Goal: Task Accomplishment & Management: Use online tool/utility

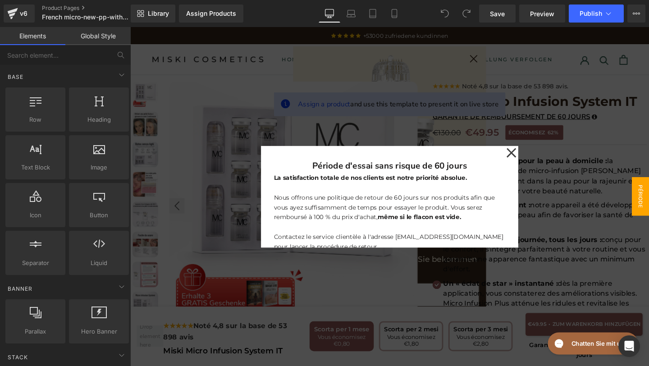
drag, startPoint x: 534, startPoint y: 159, endPoint x: 476, endPoint y: 256, distance: 112.9
click at [534, 159] on icon at bounding box center [531, 159] width 11 height 45
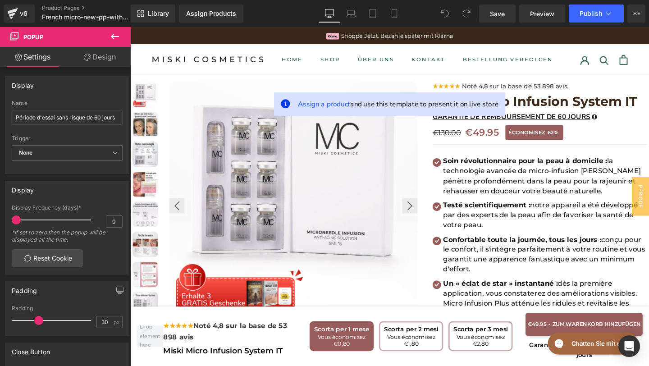
click at [374, 0] on div "Library Assign Products Product Preview No product match your search. Please tr…" at bounding box center [390, 13] width 518 height 27
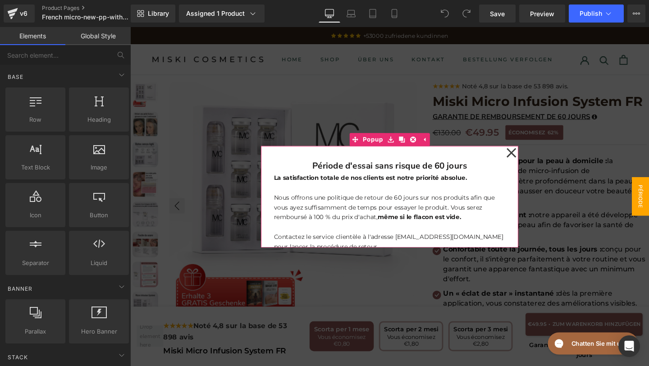
click at [529, 165] on icon at bounding box center [531, 159] width 11 height 45
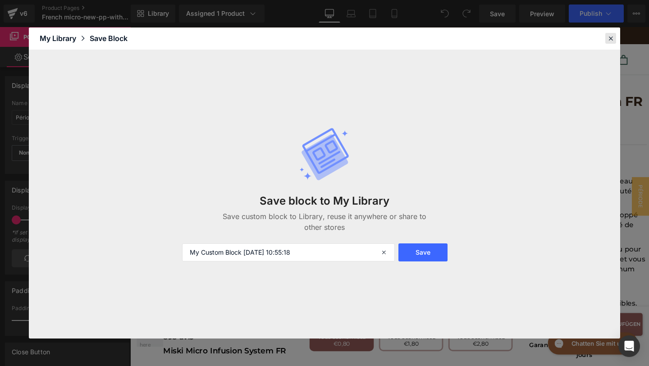
click at [611, 38] on icon at bounding box center [611, 38] width 8 height 8
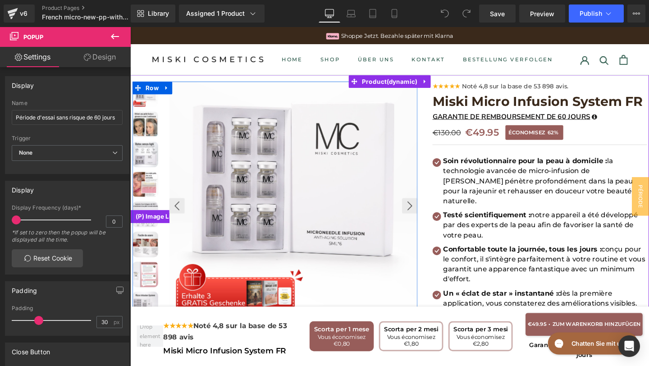
click at [144, 129] on img at bounding box center [146, 129] width 27 height 27
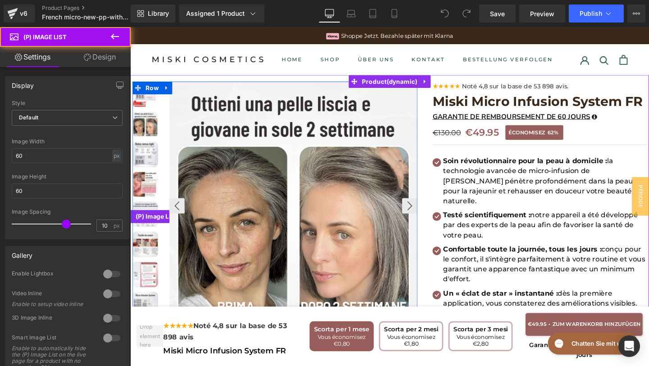
click at [146, 157] on img at bounding box center [146, 160] width 27 height 27
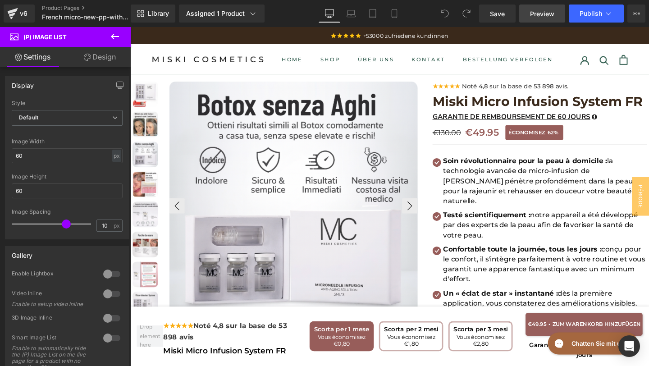
click at [525, 15] on link "Preview" at bounding box center [542, 14] width 46 height 18
click at [32, 35] on span "(P) Image List" at bounding box center [44, 36] width 43 height 7
click at [113, 32] on icon at bounding box center [115, 36] width 11 height 11
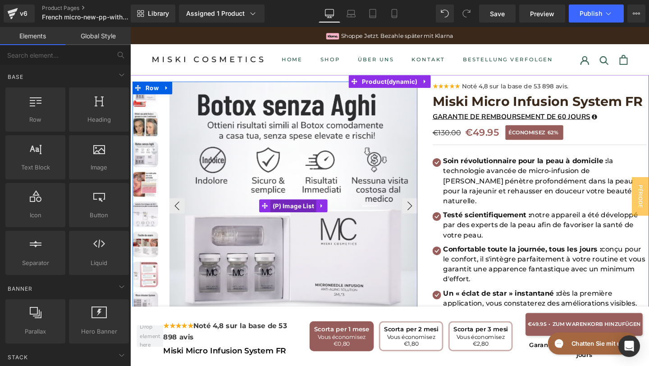
click at [298, 211] on span "(P) Image List" at bounding box center [302, 216] width 48 height 14
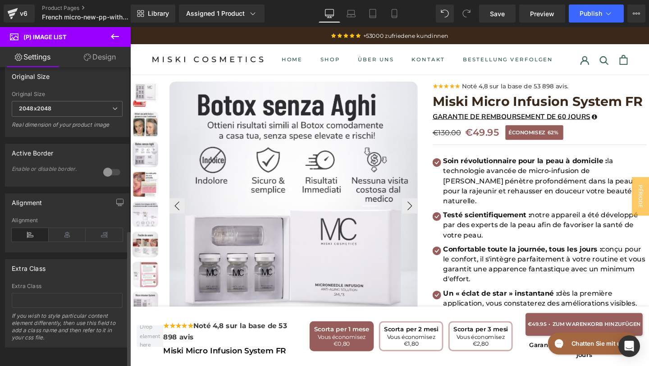
scroll to position [354, 0]
click at [122, 31] on button at bounding box center [115, 37] width 32 height 20
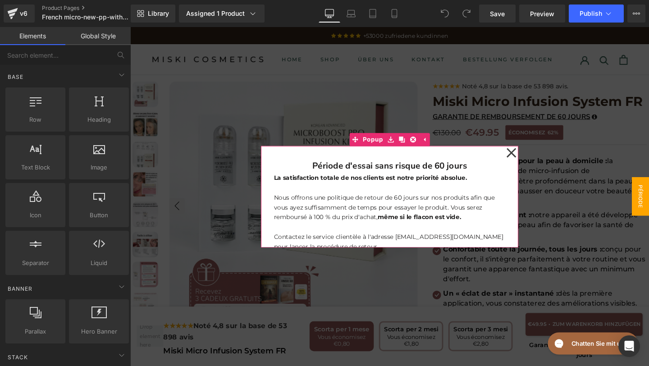
click at [532, 158] on icon at bounding box center [531, 159] width 10 height 10
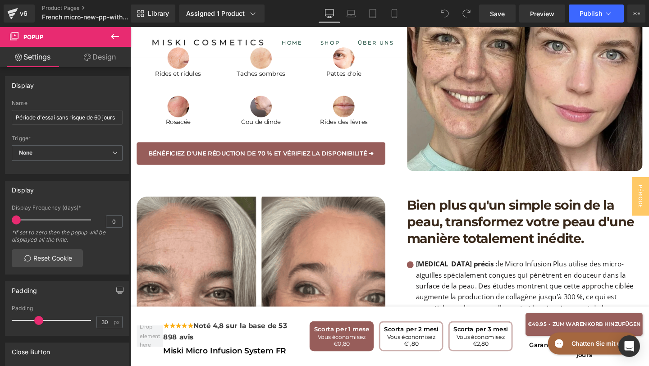
scroll to position [971, 0]
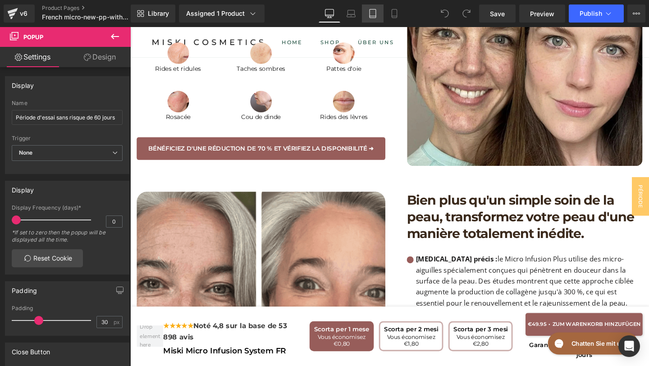
click at [368, 21] on link "Tablet" at bounding box center [373, 14] width 22 height 18
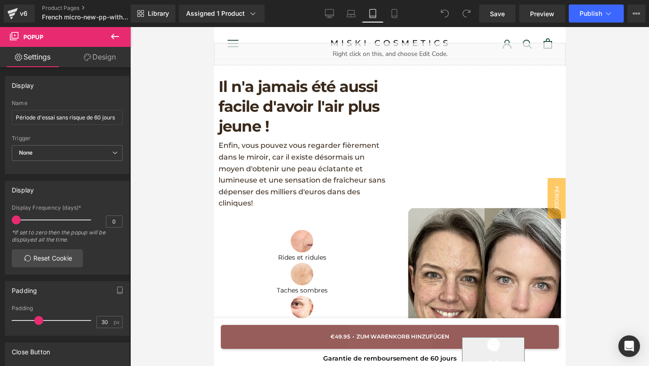
scroll to position [0, 0]
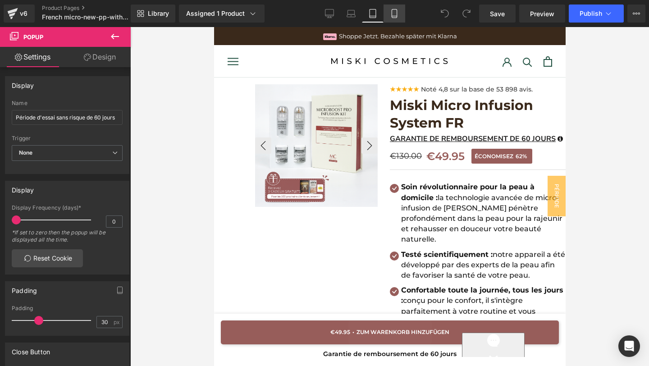
click at [390, 15] on icon at bounding box center [394, 13] width 9 height 9
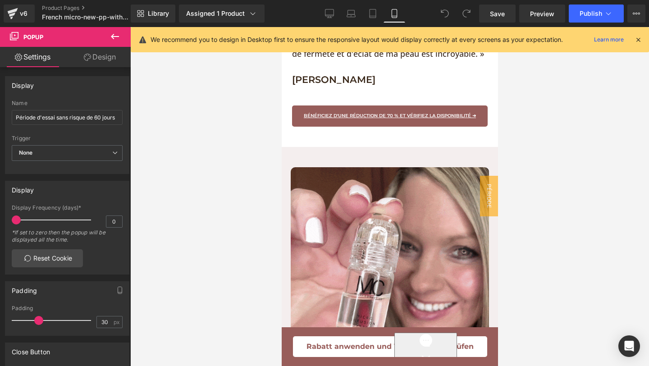
scroll to position [2915, 0]
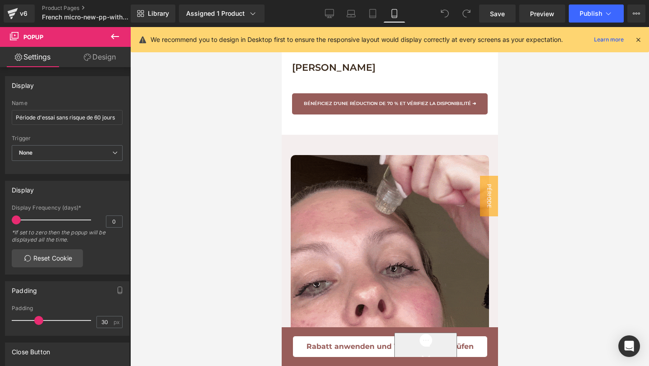
click at [638, 39] on icon at bounding box center [638, 40] width 8 height 8
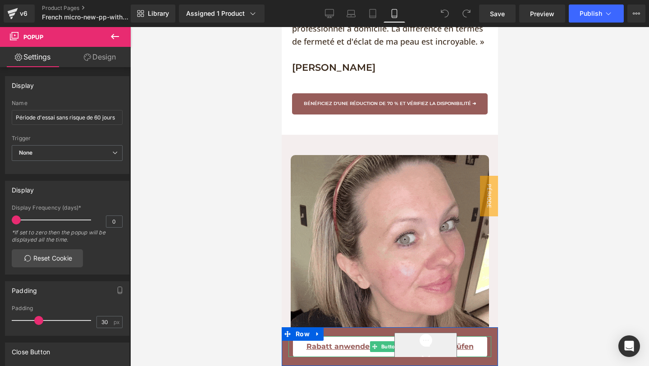
click at [294, 349] on link "Rabatt anwenden und Verfügbarkeit prüfen" at bounding box center [390, 346] width 194 height 21
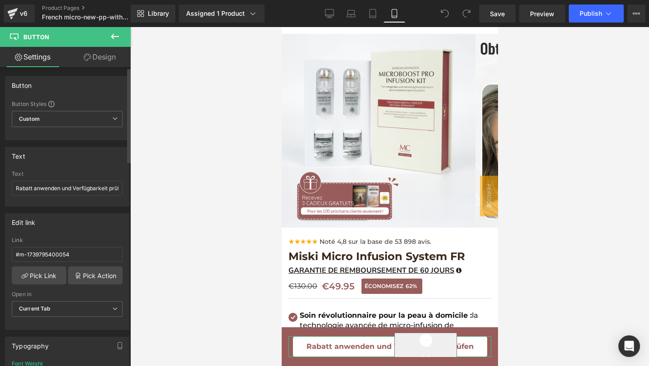
scroll to position [30, 0]
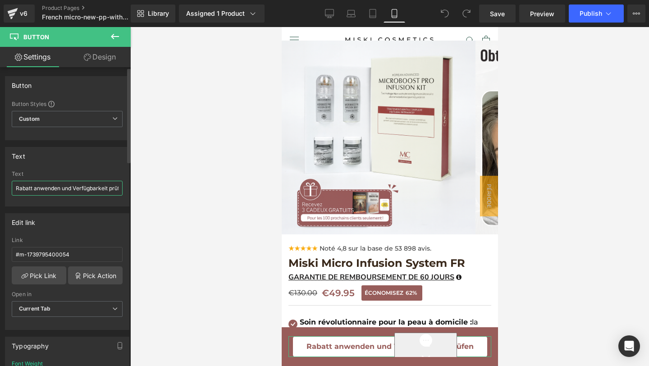
drag, startPoint x: 14, startPoint y: 191, endPoint x: 121, endPoint y: 187, distance: 106.9
click at [122, 187] on div "Rabatt anwenden und Verfügbarkeit prüfen Text Rabatt anwenden und Verfügbarkeit…" at bounding box center [67, 188] width 124 height 35
click at [114, 188] on input "Rabatt anwenden und Verfügbarkeit prüfen" at bounding box center [67, 188] width 111 height 15
drag, startPoint x: 115, startPoint y: 188, endPoint x: 16, endPoint y: 194, distance: 99.3
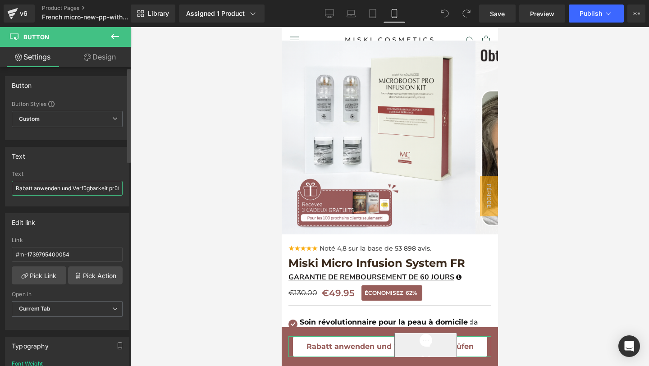
click at [16, 194] on input "Rabatt anwenden und Verfügbarkeit prüfen" at bounding box center [67, 188] width 111 height 15
click at [16, 187] on input "Rabatt anwenden und Verfügbarkeit prüfen" at bounding box center [67, 188] width 111 height 15
drag, startPoint x: 16, startPoint y: 187, endPoint x: 119, endPoint y: 187, distance: 102.3
click at [119, 188] on input "Rabatt anwenden und Verfügbarkeit prüfen" at bounding box center [67, 188] width 111 height 15
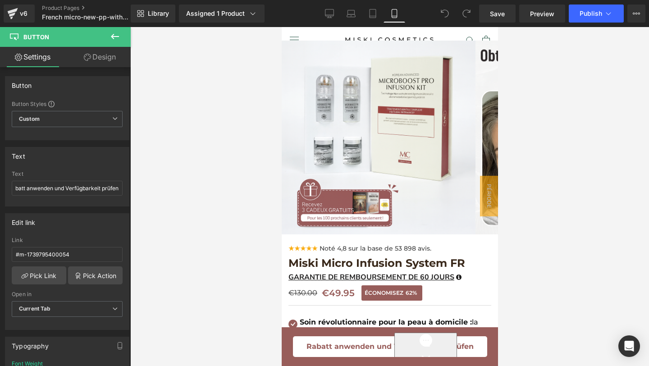
scroll to position [0, 0]
paste input "Appliquer la réduction et vérifier la disponibilité"
type input "Appliquer la réduction et vérifier la disponibilité"
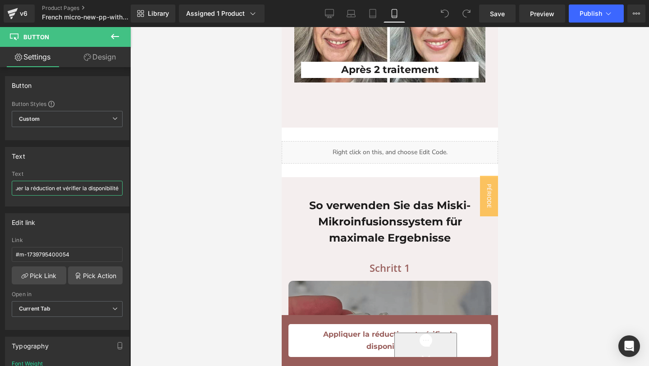
scroll to position [4977, 0]
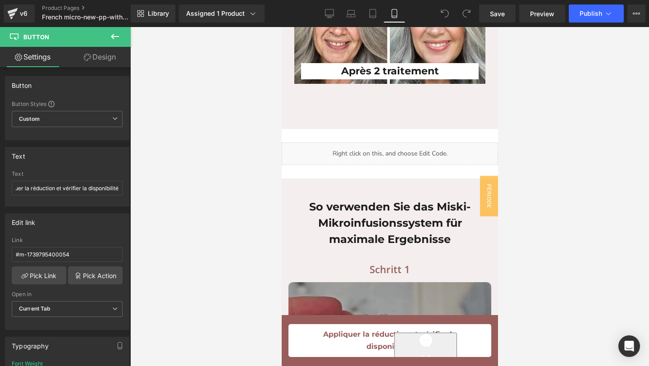
click at [449, 215] on h1 "So verwenden Sie das Miski-Mikroinfusionssystem für maximale Ergebnisse" at bounding box center [389, 223] width 191 height 49
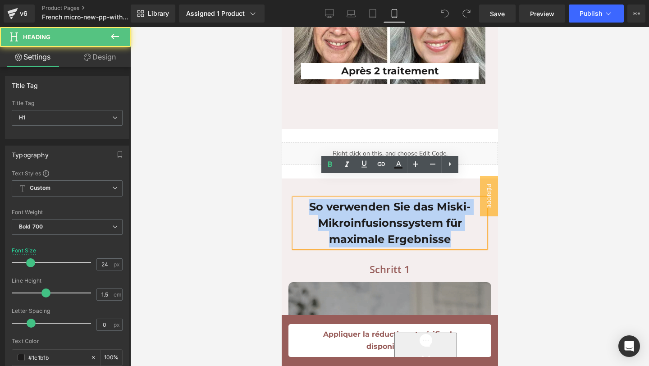
drag, startPoint x: 456, startPoint y: 215, endPoint x: 309, endPoint y: 184, distance: 150.2
click at [309, 199] on h1 "So verwenden Sie das Miski-Mikroinfusionssystem für maximale Ergebnisse" at bounding box center [389, 223] width 191 height 49
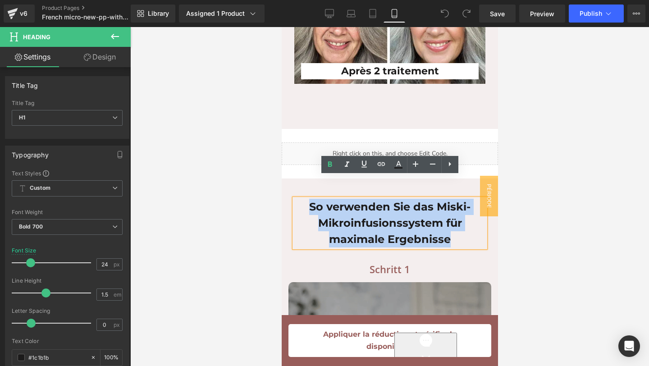
copy h1 "So verwenden Sie das Miski-Mikroinfusionssystem für maximale Ergebnisse"
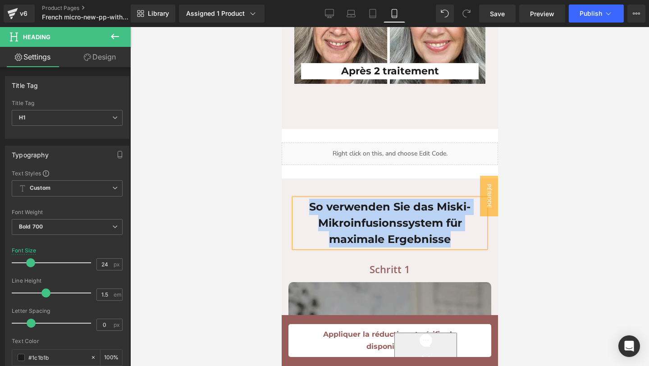
paste div
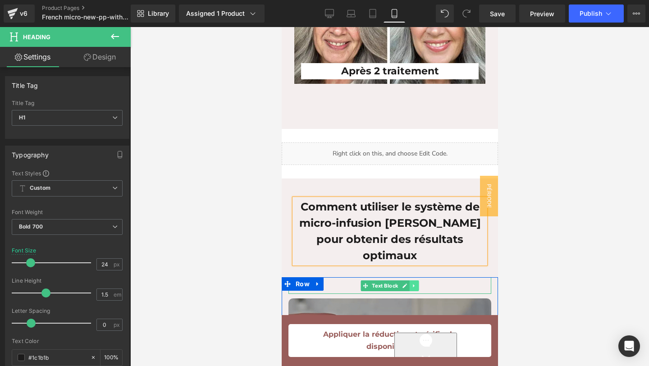
click at [416, 280] on link at bounding box center [413, 285] width 9 height 11
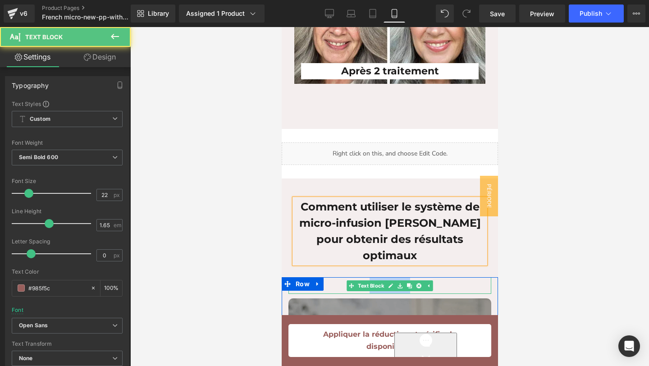
drag, startPoint x: 447, startPoint y: 247, endPoint x: 342, endPoint y: 245, distance: 105.0
click at [342, 277] on p "Schritt 1" at bounding box center [389, 285] width 203 height 16
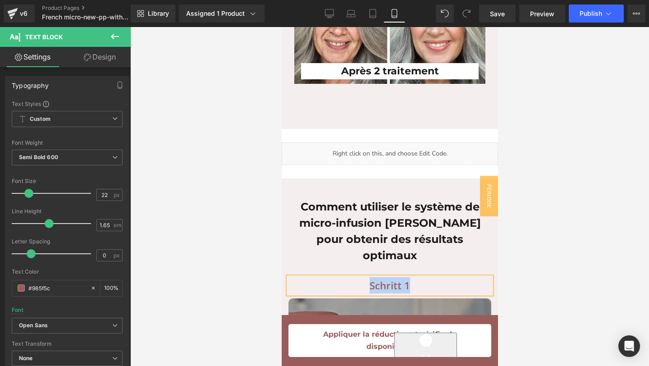
paste div
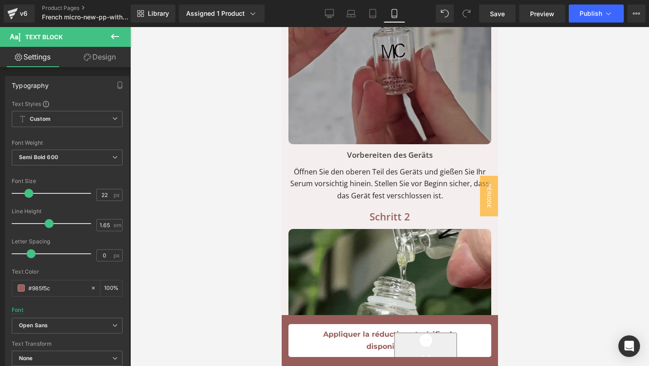
scroll to position [5333, 0]
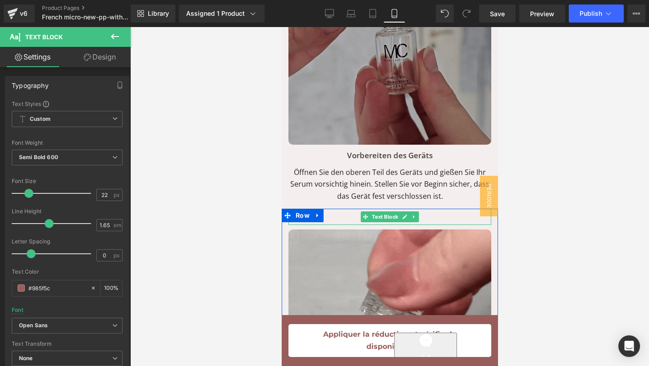
click at [429, 209] on p "Schritt 2" at bounding box center [389, 217] width 203 height 16
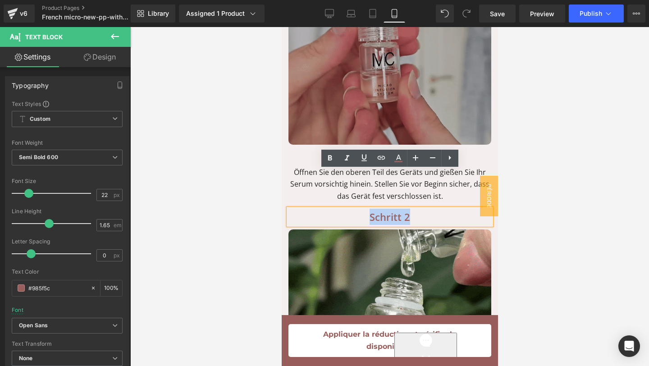
drag, startPoint x: 429, startPoint y: 177, endPoint x: 351, endPoint y: 178, distance: 78.0
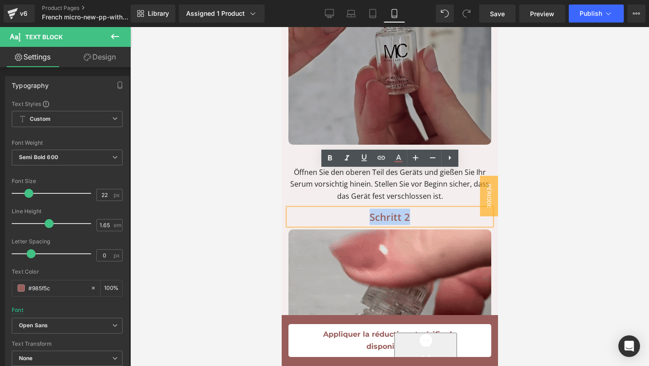
click at [350, 209] on p "Schritt 2" at bounding box center [389, 217] width 203 height 16
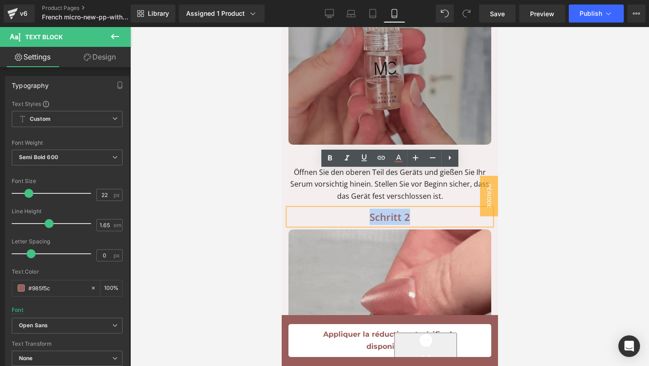
paste div
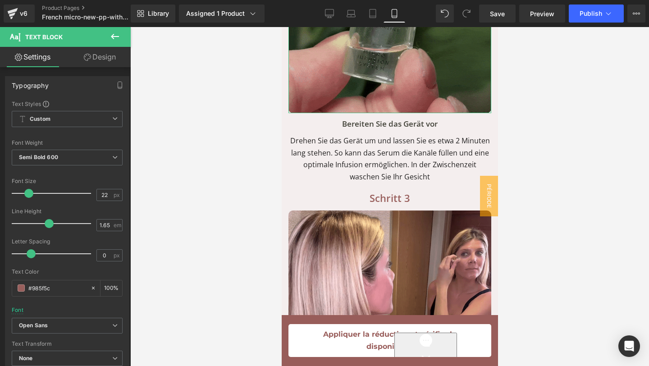
scroll to position [5698, 0]
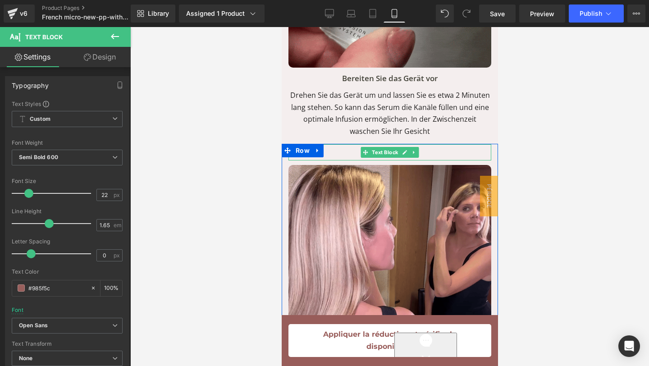
click at [431, 144] on p "Schritt 3" at bounding box center [389, 152] width 203 height 16
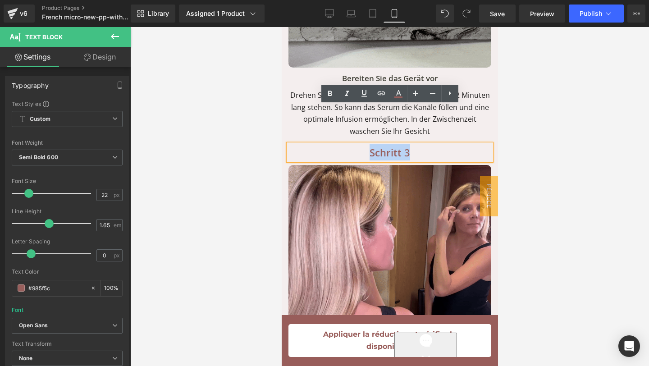
drag, startPoint x: 425, startPoint y: 114, endPoint x: 357, endPoint y: 114, distance: 67.2
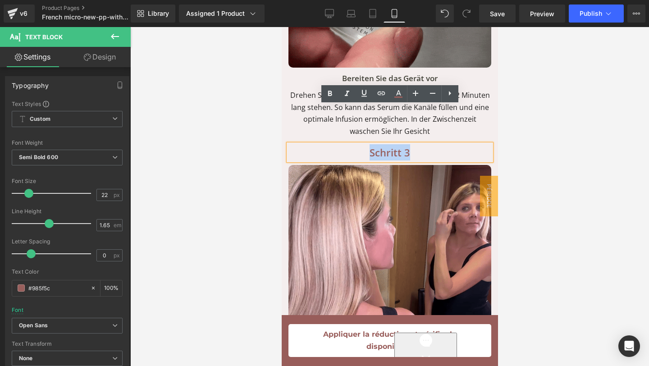
click at [357, 144] on p "Schritt 3" at bounding box center [389, 152] width 203 height 16
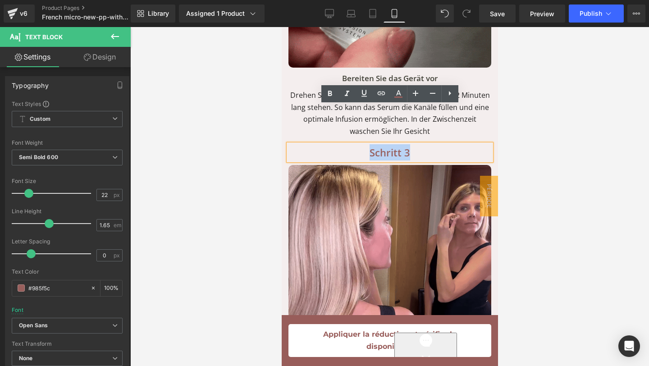
paste div
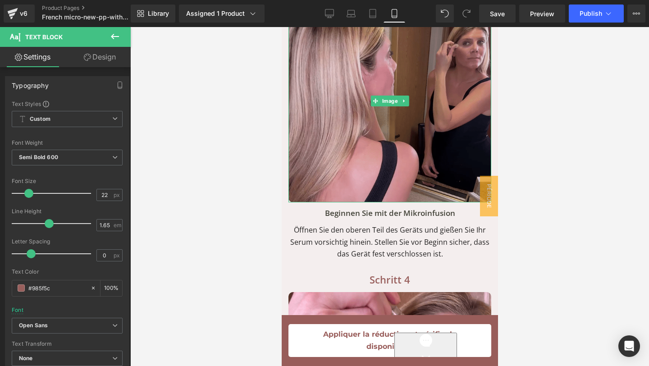
scroll to position [5963, 0]
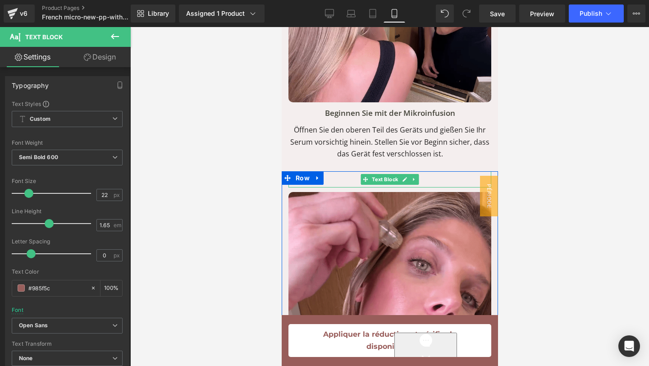
click at [428, 171] on p "Schritt 4" at bounding box center [389, 179] width 203 height 16
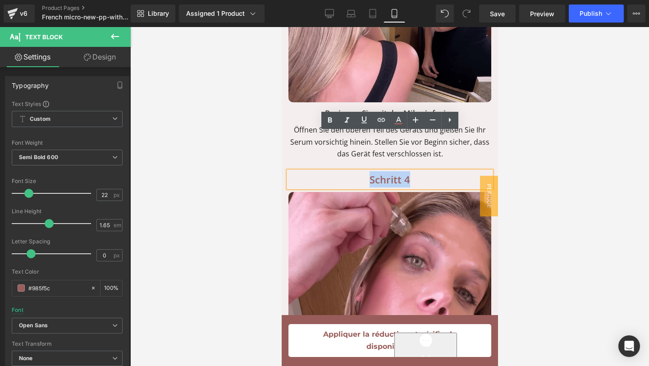
drag, startPoint x: 425, startPoint y: 142, endPoint x: 354, endPoint y: 142, distance: 70.3
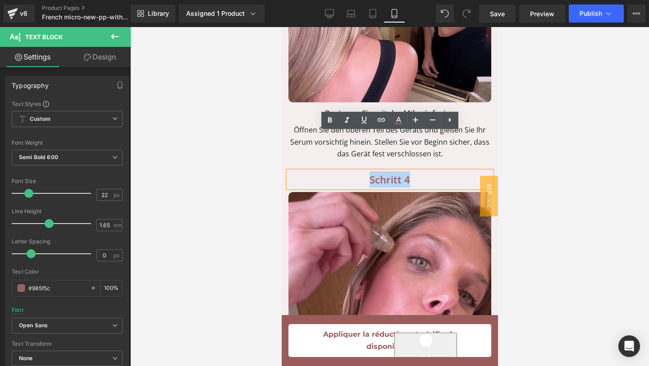
click at [354, 171] on p "Schritt 4" at bounding box center [389, 179] width 203 height 16
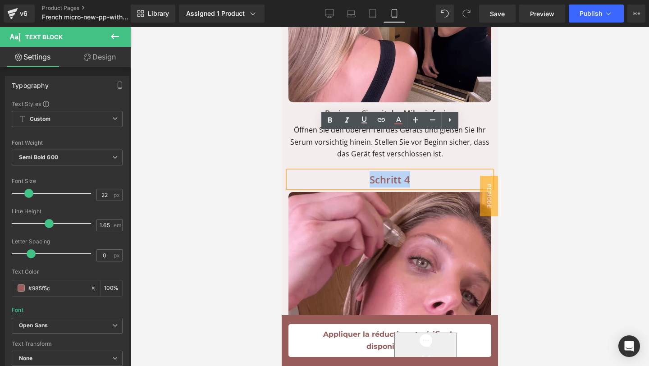
paste div
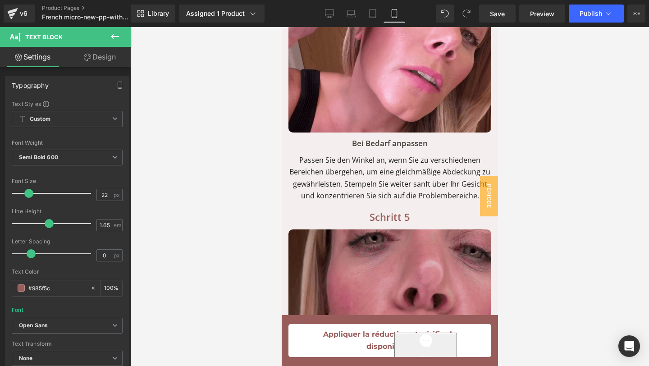
scroll to position [6229, 0]
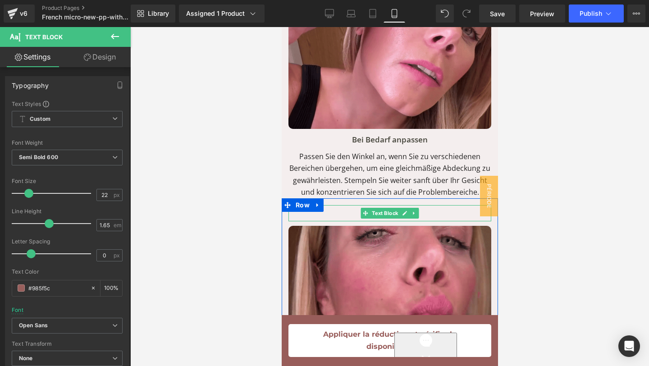
click at [419, 205] on p "Schritt 5" at bounding box center [389, 213] width 203 height 16
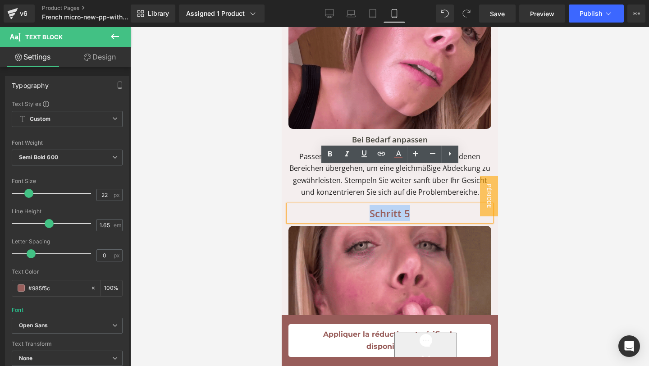
drag, startPoint x: 419, startPoint y: 173, endPoint x: 358, endPoint y: 174, distance: 60.4
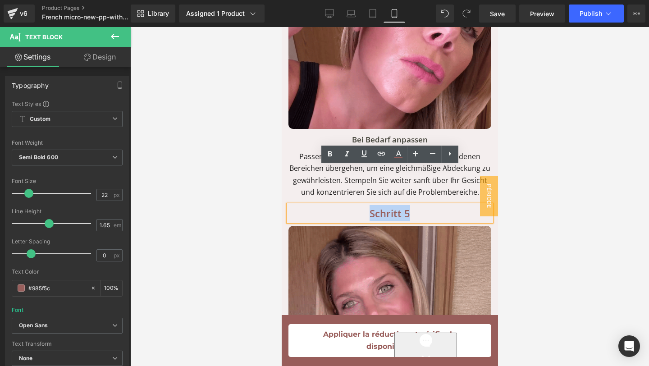
click at [358, 205] on p "Schritt 5" at bounding box center [389, 213] width 203 height 16
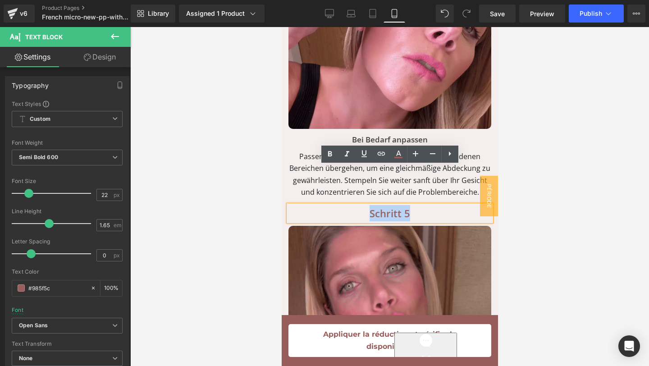
paste div
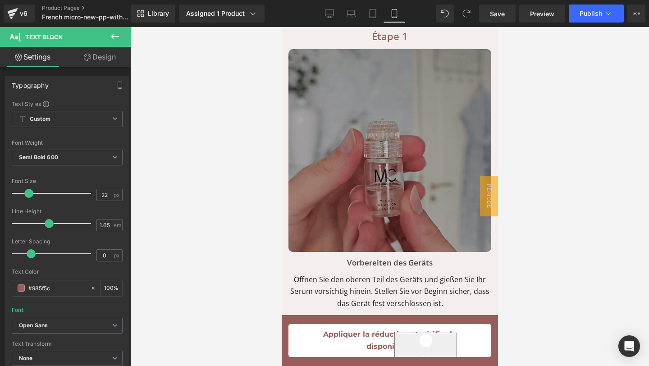
scroll to position [5231, 0]
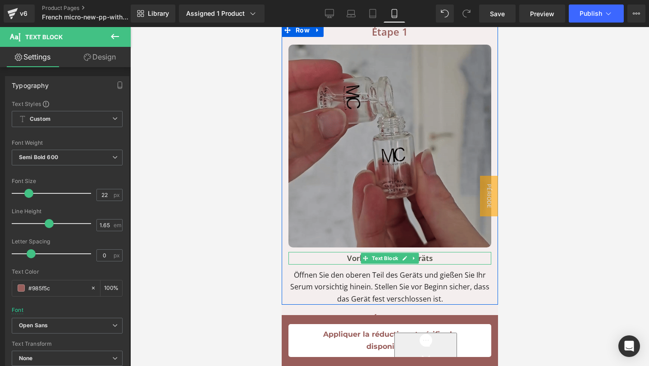
click at [442, 252] on p "Vorbereiten des Geräts" at bounding box center [389, 258] width 203 height 13
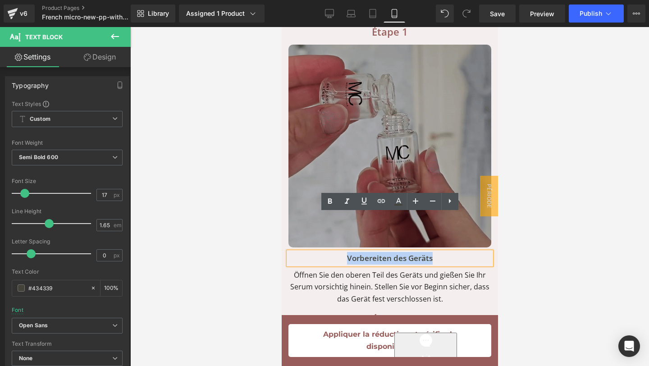
drag, startPoint x: 442, startPoint y: 220, endPoint x: 341, endPoint y: 222, distance: 101.0
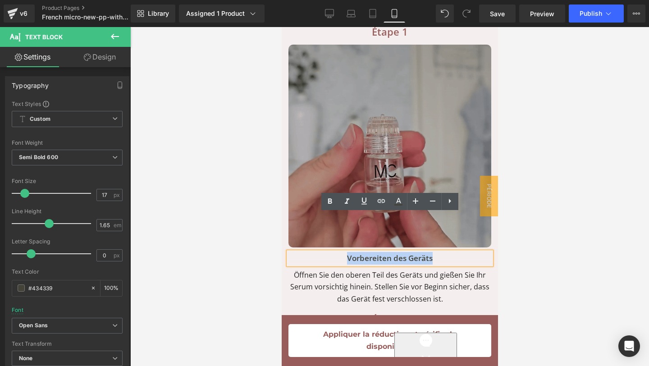
click at [341, 252] on p "Vorbereiten des Geräts" at bounding box center [389, 258] width 203 height 13
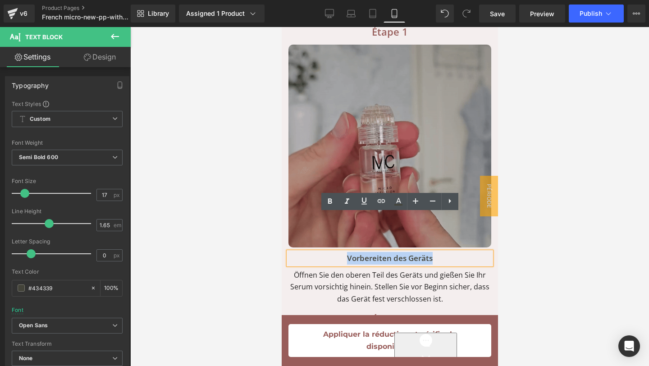
copy p "Vorbereiten des Geräts"
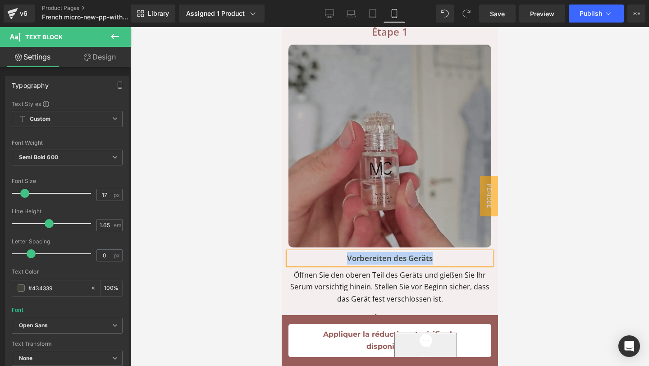
paste div
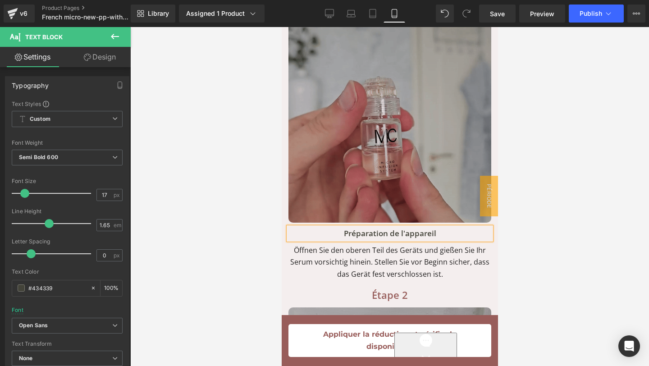
scroll to position [5267, 0]
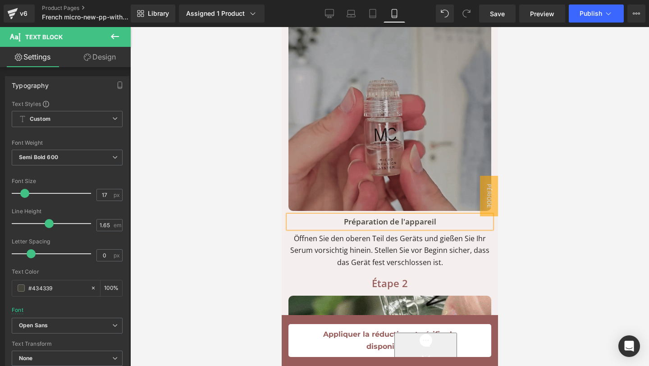
click at [447, 233] on p "Öffnen Sie den oberen Teil des Geräts und gießen Sie Ihr Serum vorsichtig hinei…" at bounding box center [389, 251] width 203 height 36
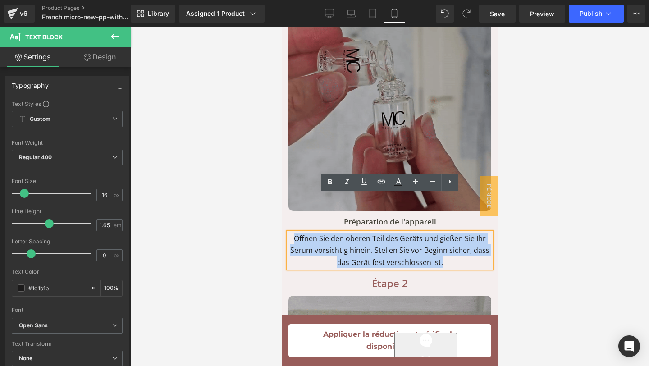
drag, startPoint x: 447, startPoint y: 224, endPoint x: 284, endPoint y: 195, distance: 165.8
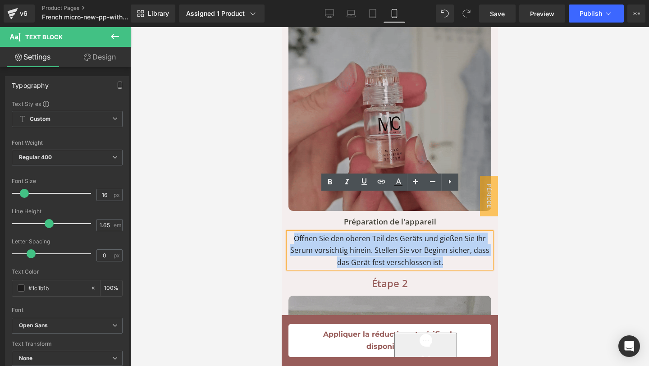
click at [284, 195] on div "Étape 1 Text Block Vorbereiten des Geräts Text Block Image Préparation de l'app…" at bounding box center [389, 127] width 216 height 281
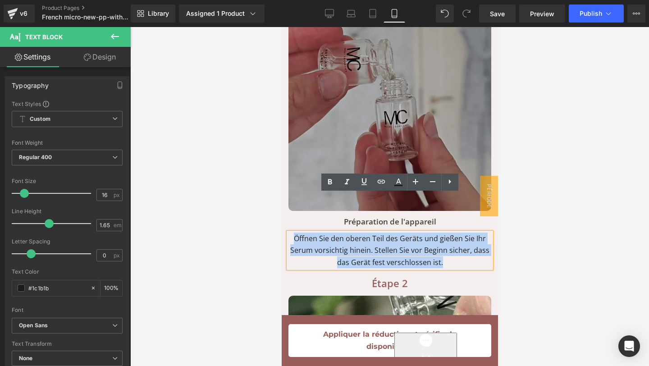
copy p "Öffnen Sie den oberen Teil des Geräts und gießen Sie Ihr Serum vorsichtig hinei…"
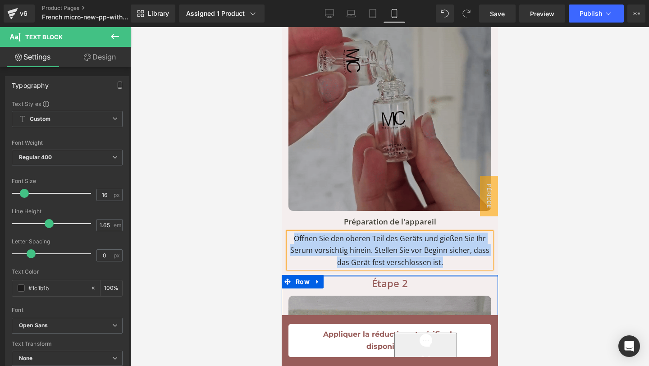
copy p "Öffnen Sie den oberen Teil des Geräts und gießen Sie Ihr Serum vorsichtig hinei…"
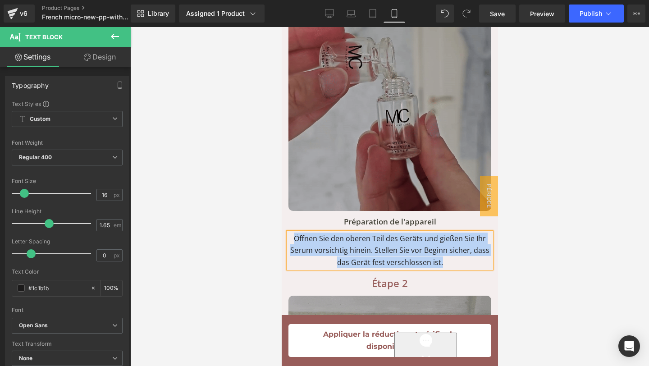
paste div
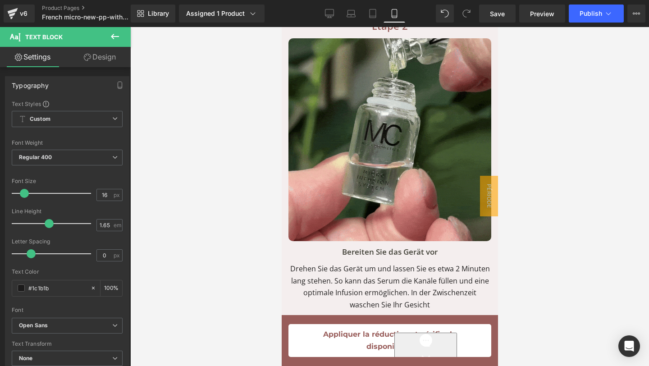
scroll to position [5535, 0]
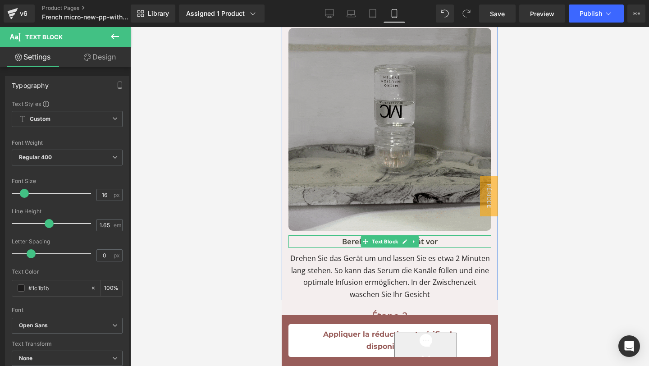
click at [448, 235] on p "Bereiten Sie das Gerät vor" at bounding box center [389, 241] width 203 height 13
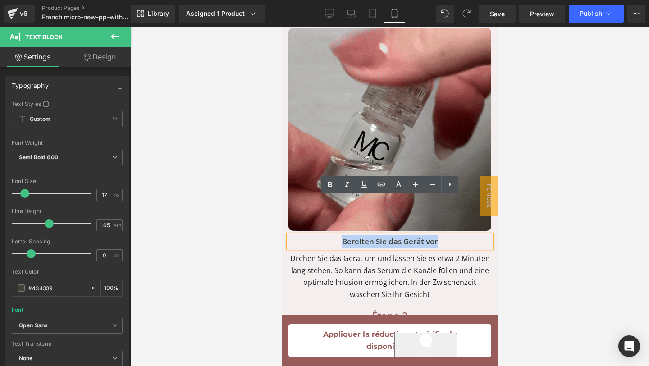
drag, startPoint x: 448, startPoint y: 202, endPoint x: 307, endPoint y: 204, distance: 141.1
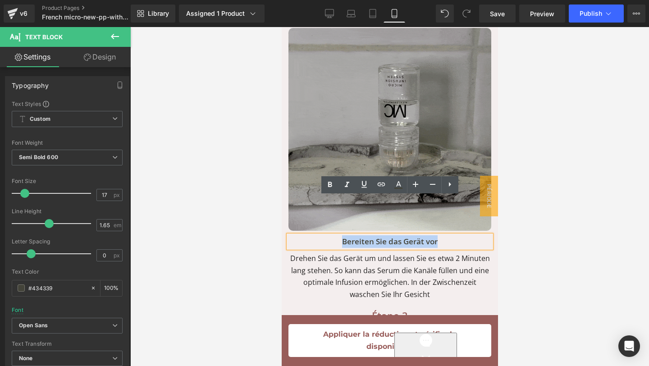
click at [307, 235] on p "Bereiten Sie das Gerät vor" at bounding box center [389, 241] width 203 height 13
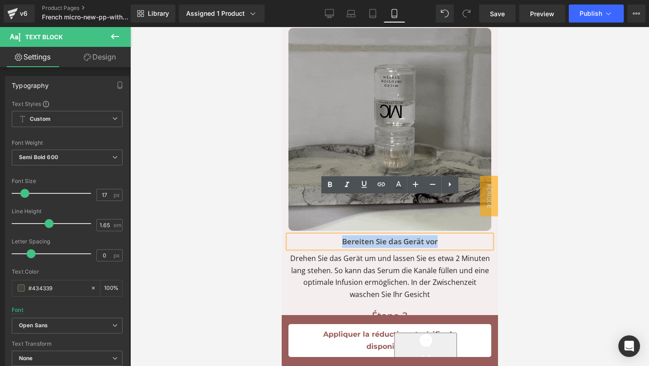
copy p "Bereiten Sie das Gerät vor"
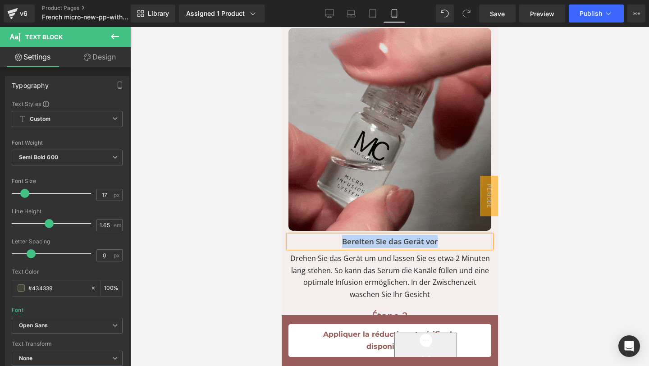
paste div
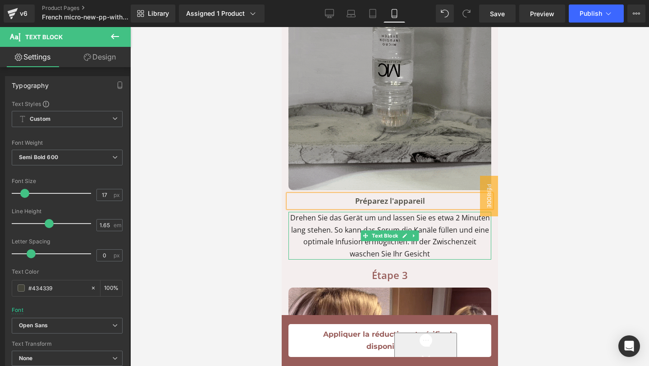
scroll to position [5579, 0]
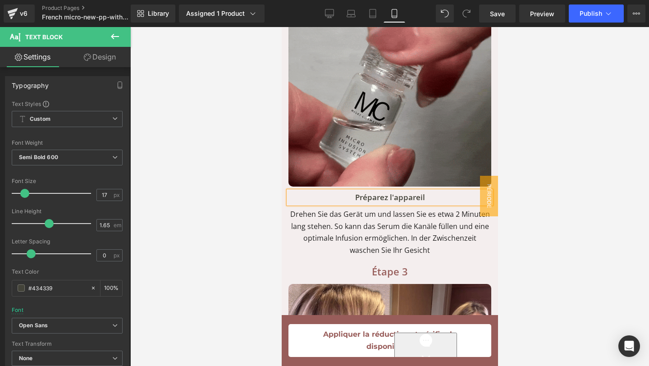
click at [421, 210] on p "Drehen Sie das Gerät um und lassen Sie es etwa 2 Minuten lang stehen. So kann d…" at bounding box center [389, 232] width 203 height 48
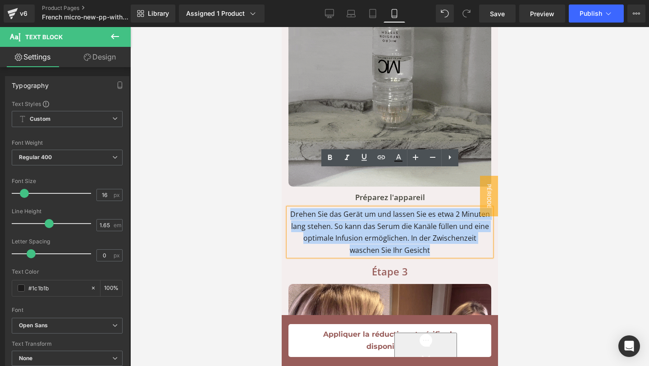
drag, startPoint x: 421, startPoint y: 211, endPoint x: 291, endPoint y: 176, distance: 134.8
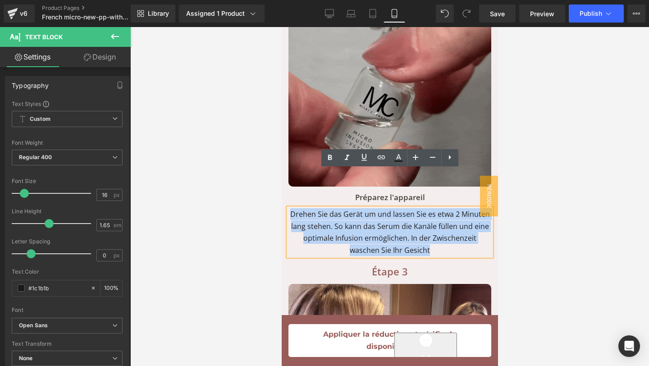
click at [291, 208] on p "Drehen Sie das Gerät um und lassen Sie es etwa 2 Minuten lang stehen. So kann d…" at bounding box center [389, 232] width 203 height 48
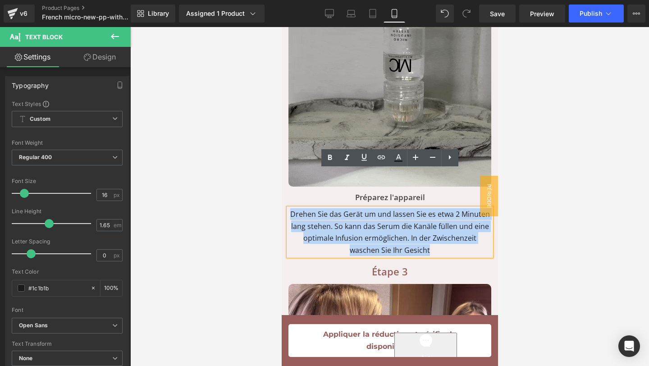
copy p "Drehen Sie das Gerät um und lassen Sie es etwa 2 Minuten lang stehen. So kann d…"
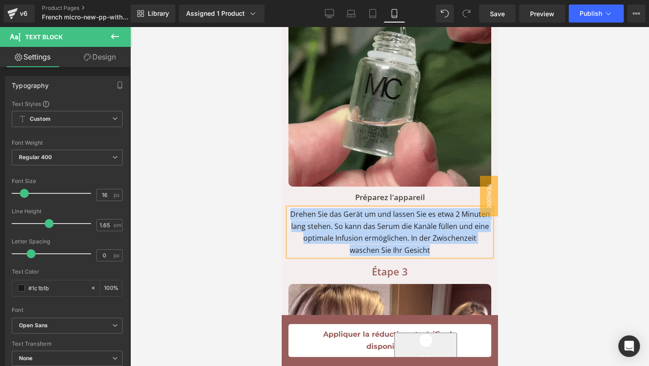
paste div
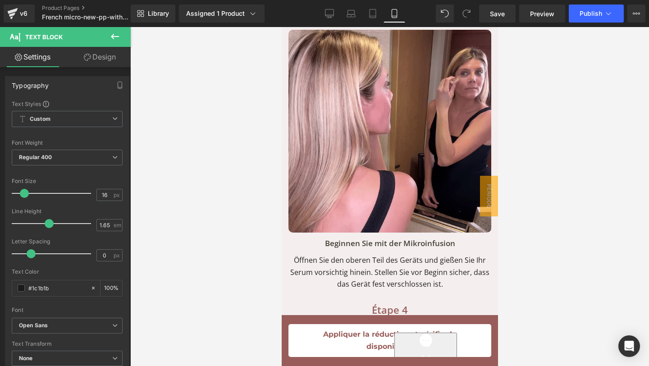
scroll to position [5826, 0]
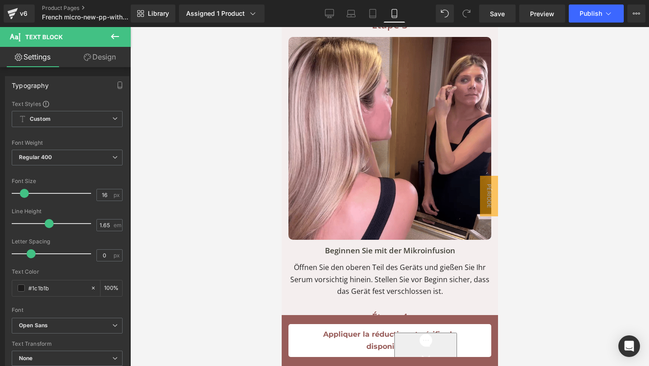
click at [452, 244] on p "Beginnen Sie mit der Mikroinfusion" at bounding box center [389, 250] width 203 height 13
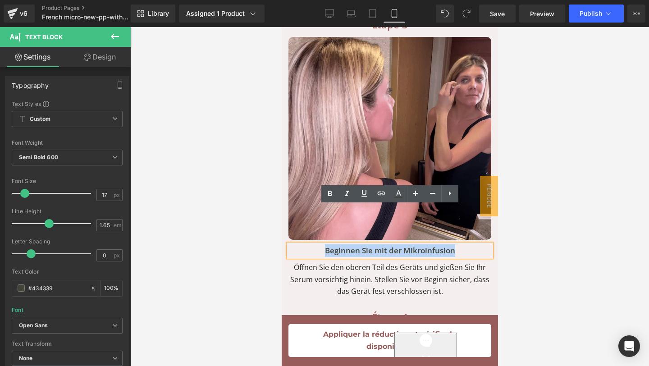
drag, startPoint x: 459, startPoint y: 212, endPoint x: 312, endPoint y: 214, distance: 146.5
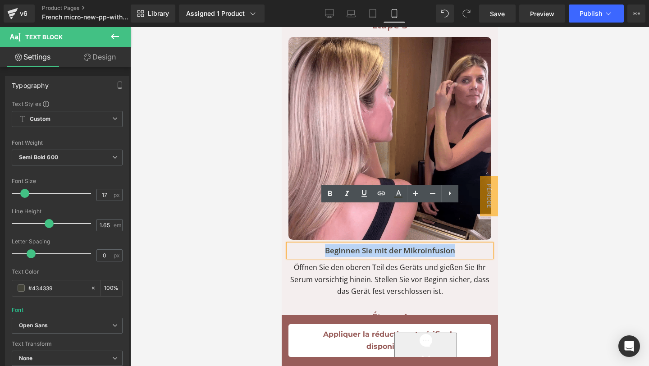
click at [312, 244] on p "Beginnen Sie mit der Mikroinfusion" at bounding box center [389, 250] width 203 height 13
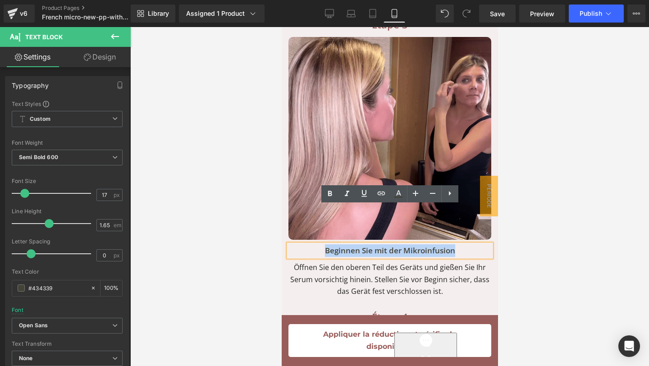
copy p "Beginnen Sie mit der Mikroinfusion"
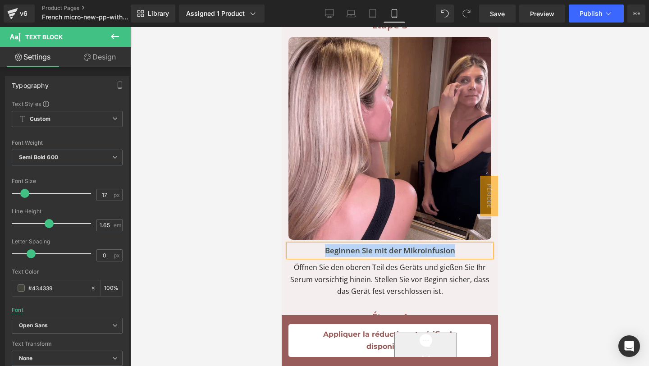
paste div
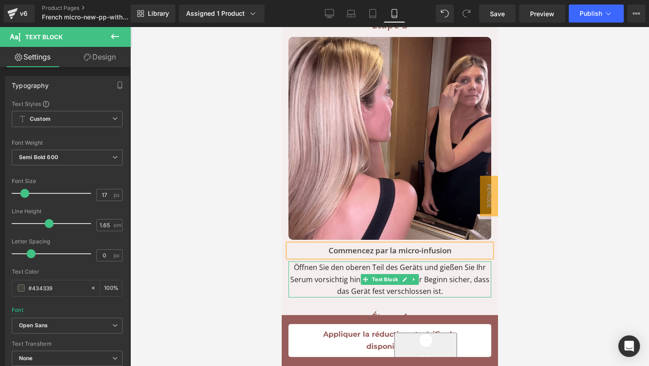
click at [442, 261] on p "Öffnen Sie den oberen Teil des Geräts und gießen Sie Ihr Serum vorsichtig hinei…" at bounding box center [389, 279] width 203 height 36
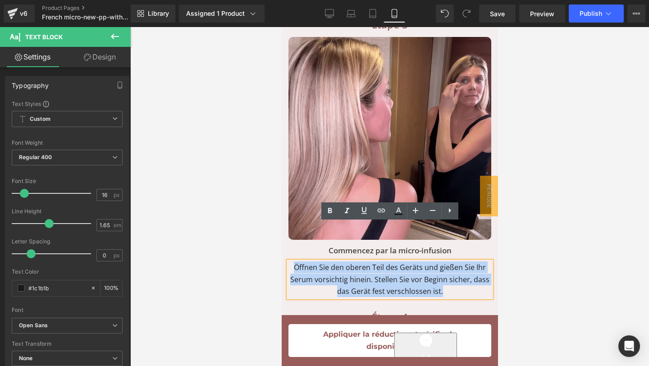
drag, startPoint x: 442, startPoint y: 252, endPoint x: 296, endPoint y: 226, distance: 148.3
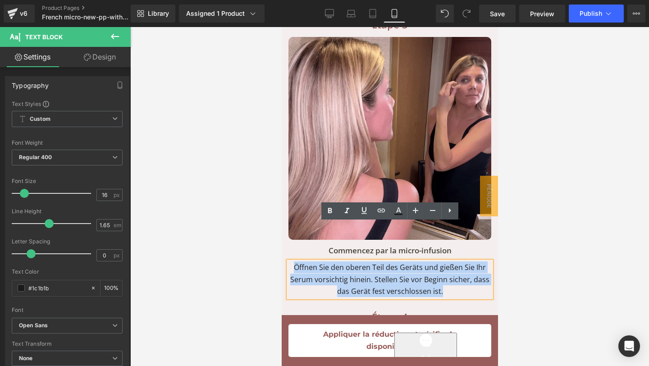
click at [296, 261] on p "Öffnen Sie den oberen Teil des Geräts und gießen Sie Ihr Serum vorsichtig hinei…" at bounding box center [389, 279] width 203 height 36
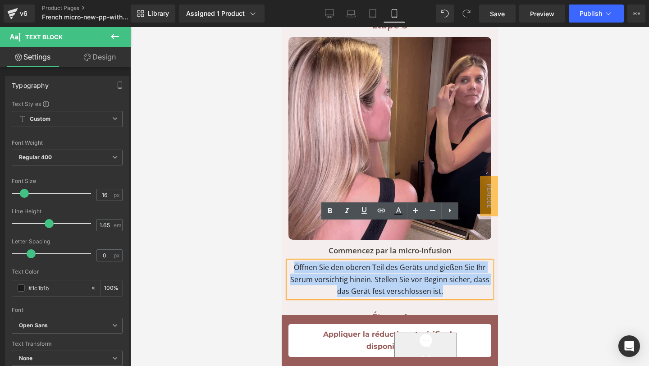
copy p "Öffnen Sie den oberen Teil des Geräts und gießen Sie Ihr Serum vorsichtig hinei…"
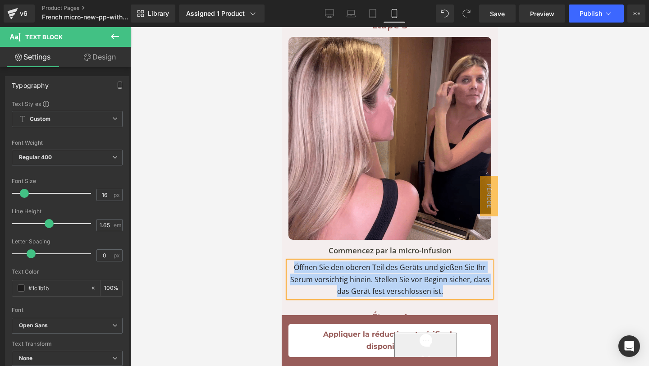
paste div
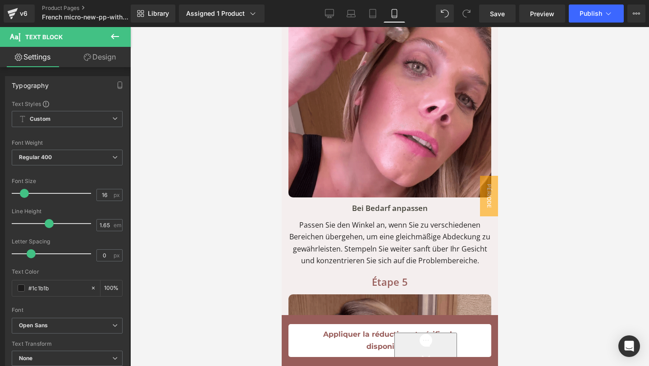
scroll to position [6193, 0]
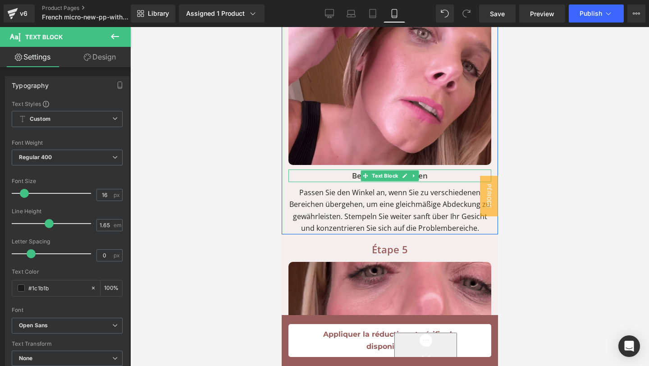
click at [433, 169] on p "Bei Bedarf anpassen" at bounding box center [389, 175] width 203 height 13
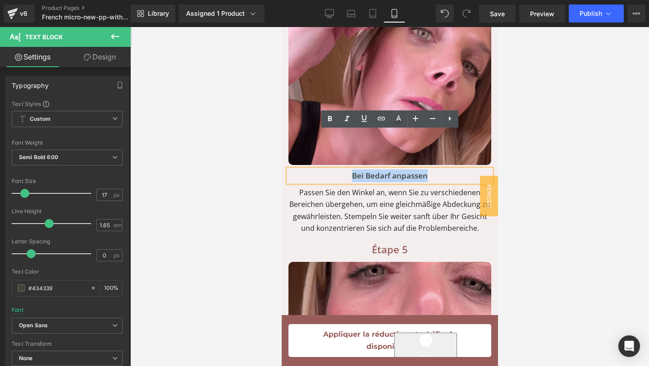
drag, startPoint x: 433, startPoint y: 136, endPoint x: 320, endPoint y: 137, distance: 113.1
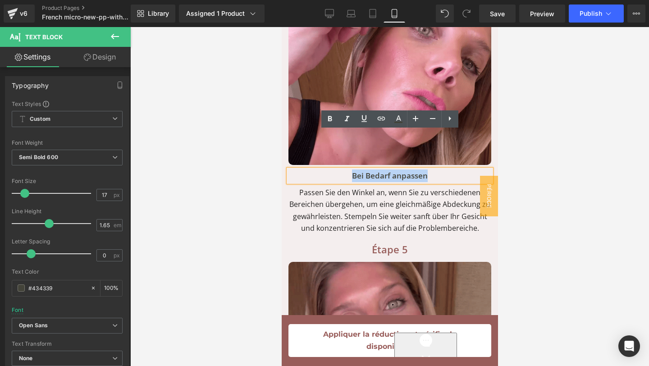
click at [319, 169] on p "Bei Bedarf anpassen" at bounding box center [389, 175] width 203 height 13
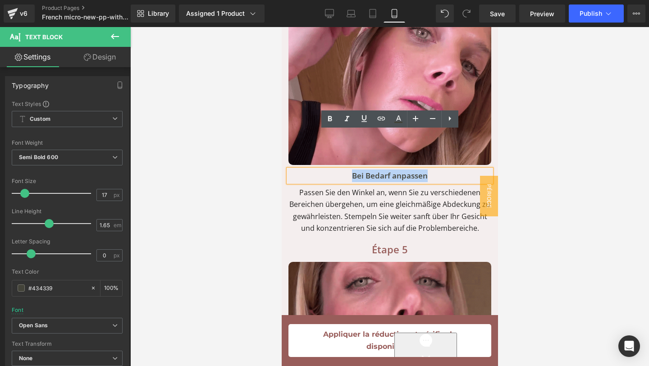
copy p "Bei Bedarf anpassen"
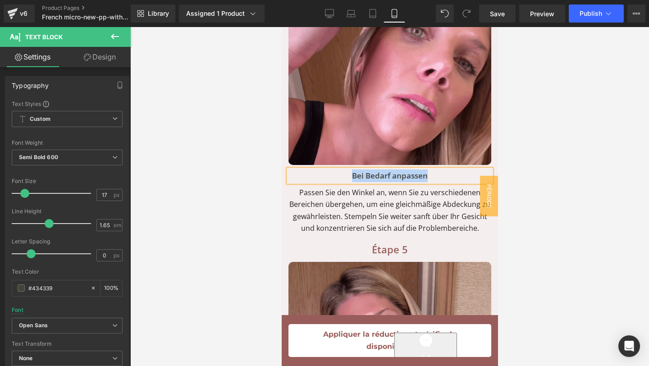
paste div
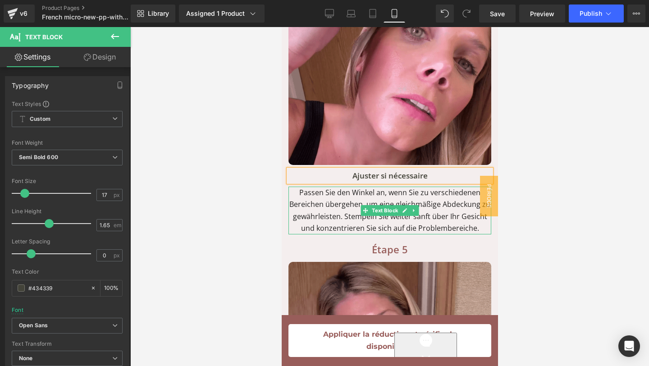
click at [431, 191] on p "Passen Sie den Winkel an, wenn Sie zu verschiedenen Bereichen übergehen, um ein…" at bounding box center [389, 211] width 203 height 48
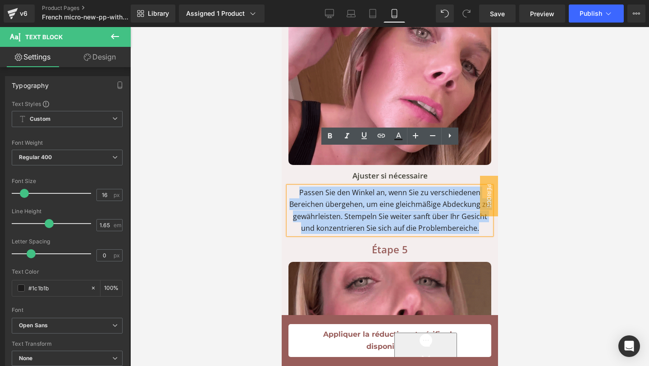
drag, startPoint x: 477, startPoint y: 189, endPoint x: 295, endPoint y: 149, distance: 186.5
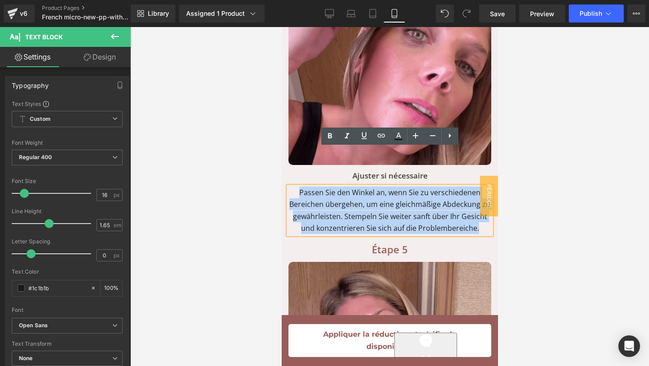
click at [295, 187] on p "Passen Sie den Winkel an, wenn Sie zu verschiedenen Bereichen übergehen, um ein…" at bounding box center [389, 211] width 203 height 48
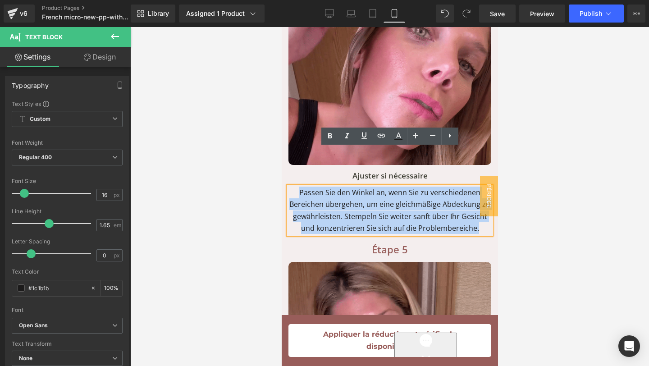
copy p "Passen Sie den Winkel an, wenn Sie zu verschiedenen Bereichen übergehen, um ein…"
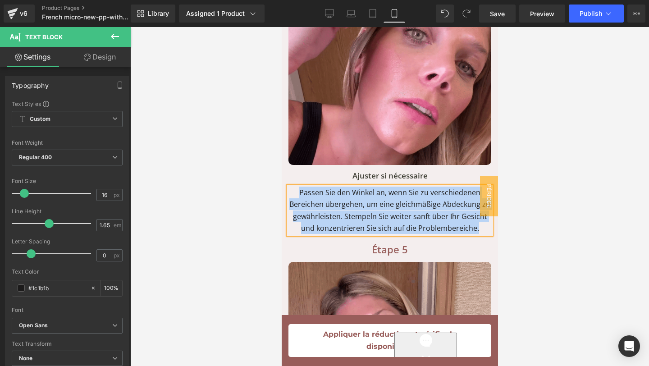
paste div
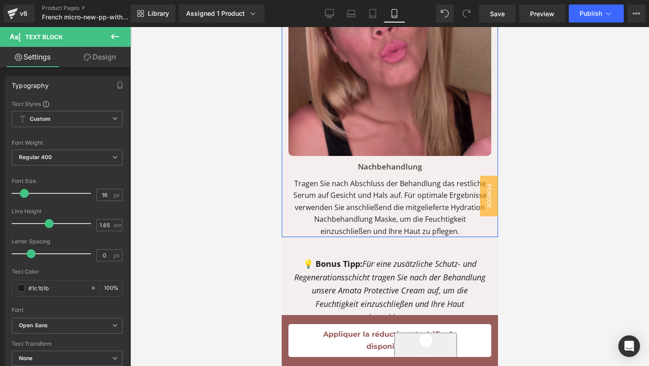
scroll to position [6530, 0]
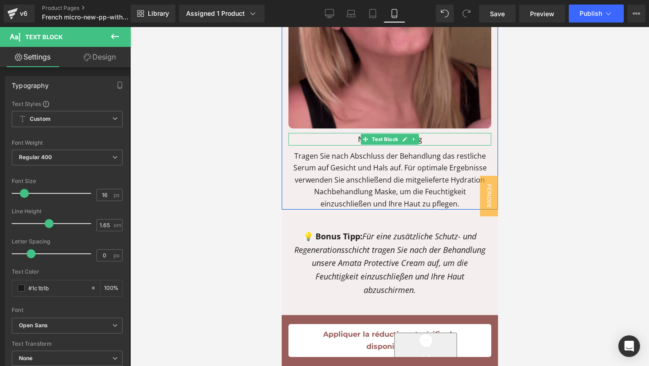
click at [430, 133] on p "Nachbehandlung" at bounding box center [389, 139] width 203 height 13
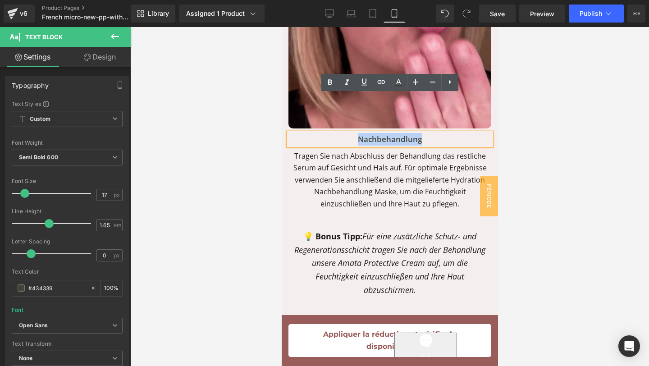
drag, startPoint x: 430, startPoint y: 100, endPoint x: 338, endPoint y: 104, distance: 92.5
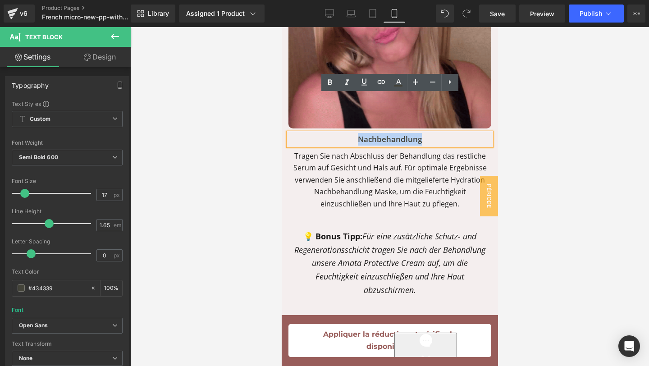
click at [338, 133] on p "Nachbehandlung" at bounding box center [389, 139] width 203 height 13
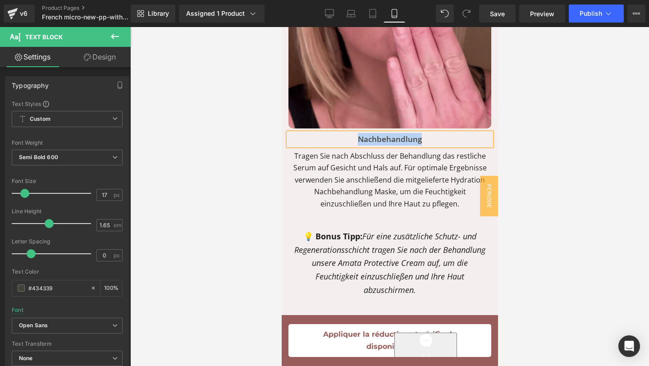
paste div
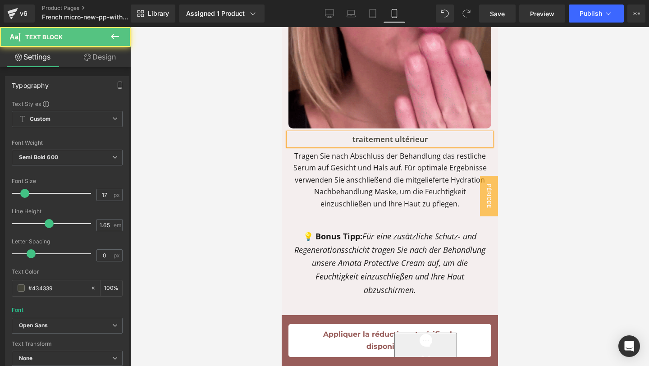
click at [356, 133] on p "traitement ultérieur" at bounding box center [389, 139] width 203 height 13
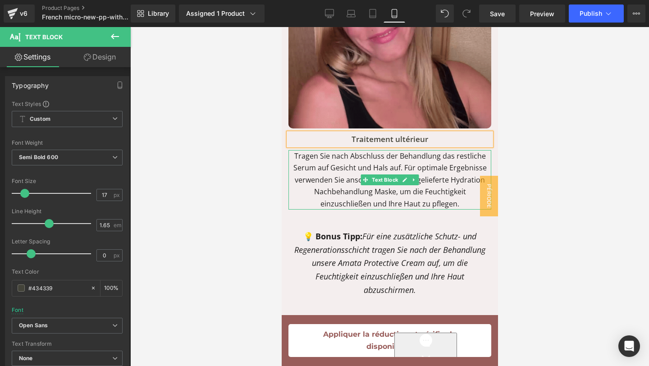
click at [435, 160] on p "Tragen Sie nach Abschluss der Behandlung das restliche Serum auf Gesicht und Ha…" at bounding box center [389, 179] width 203 height 59
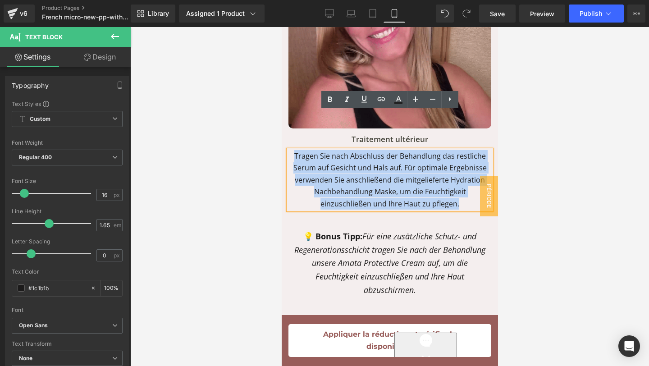
drag, startPoint x: 438, startPoint y: 163, endPoint x: 267, endPoint y: 102, distance: 181.1
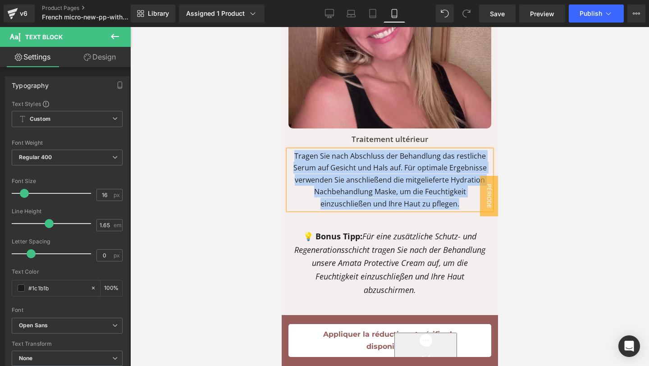
paste div
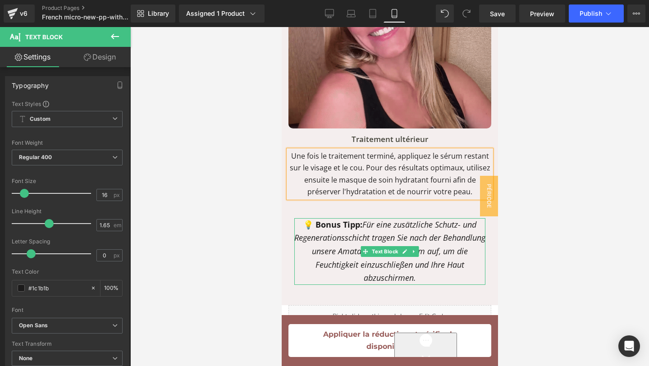
click at [426, 235] on p "💡 Bonus Tipp: Für eine zusätzliche Schutz- und Regenerationsschicht tragen Sie …" at bounding box center [389, 251] width 191 height 67
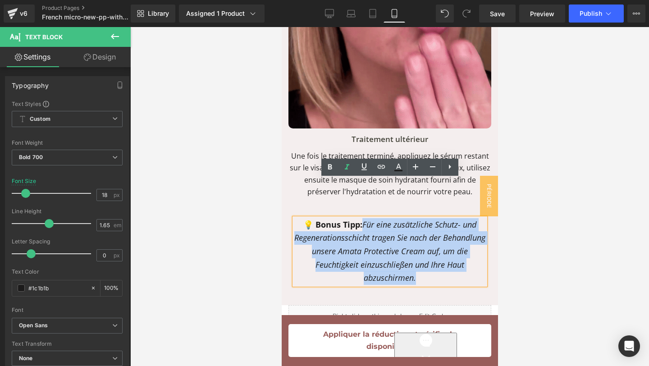
drag, startPoint x: 426, startPoint y: 235, endPoint x: 362, endPoint y: 185, distance: 81.2
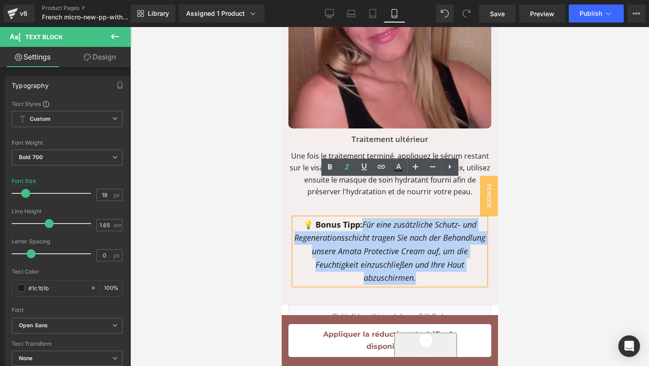
click at [362, 218] on p "💡 Bonus Tipp: Für eine zusätzliche Schutz- und Regenerationsschicht tragen Sie …" at bounding box center [389, 251] width 191 height 67
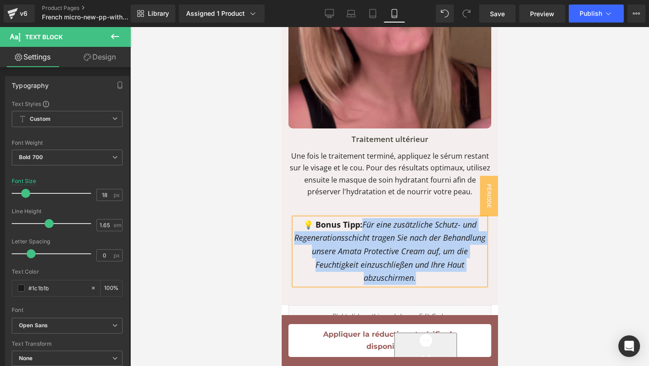
paste div
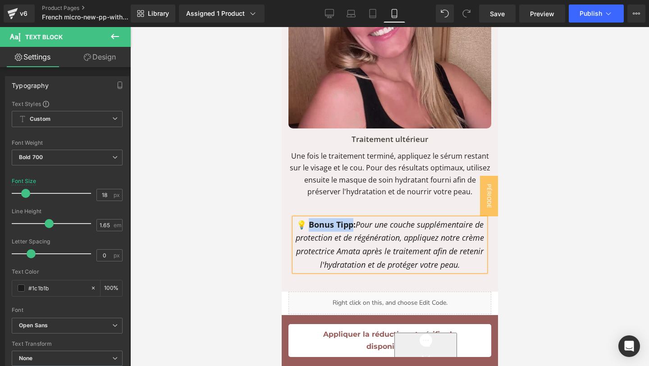
drag, startPoint x: 350, startPoint y: 187, endPoint x: 305, endPoint y: 187, distance: 45.1
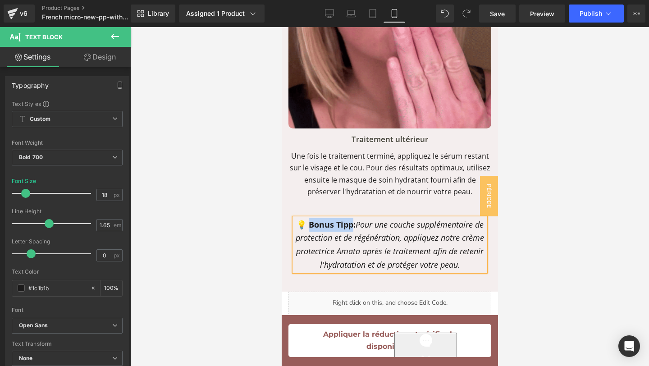
click at [305, 218] on p "💡 Bonus Tipp: Pour une couche supplémentaire de protection et de régénération, …" at bounding box center [389, 245] width 191 height 54
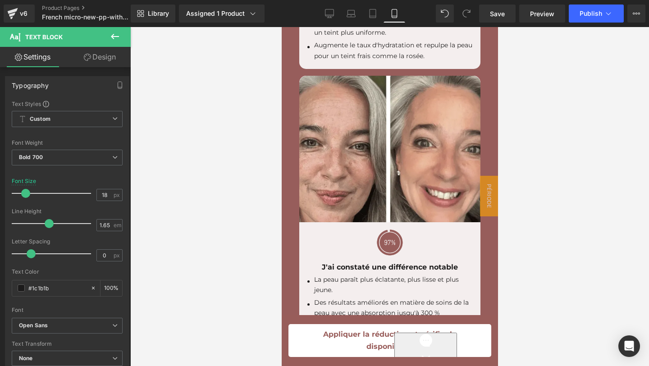
scroll to position [3811, 0]
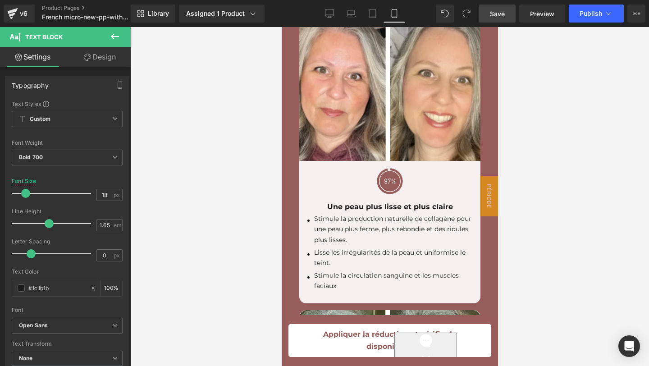
click at [485, 18] on link "Save" at bounding box center [497, 14] width 37 height 18
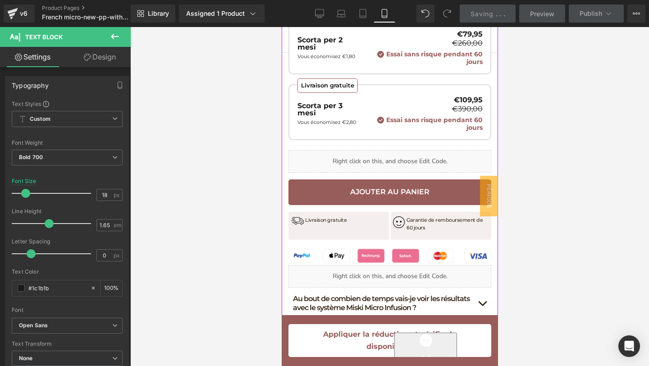
scroll to position [593, 0]
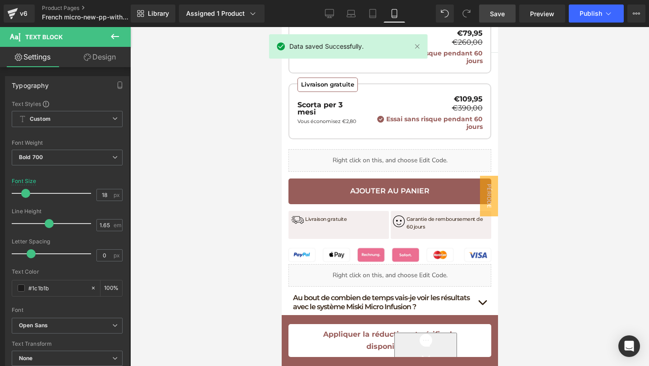
click at [482, 16] on link "Save" at bounding box center [497, 14] width 37 height 18
click at [325, 11] on icon at bounding box center [329, 13] width 9 height 9
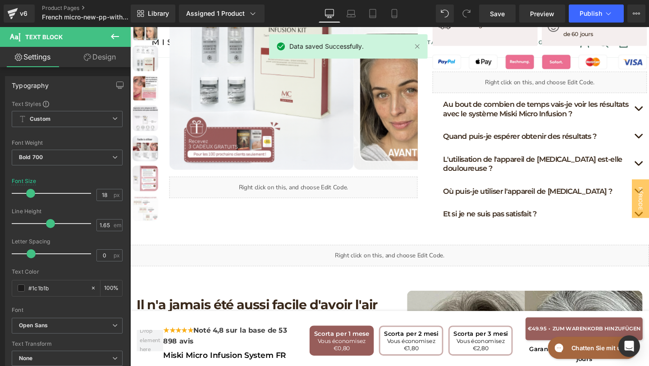
scroll to position [0, 0]
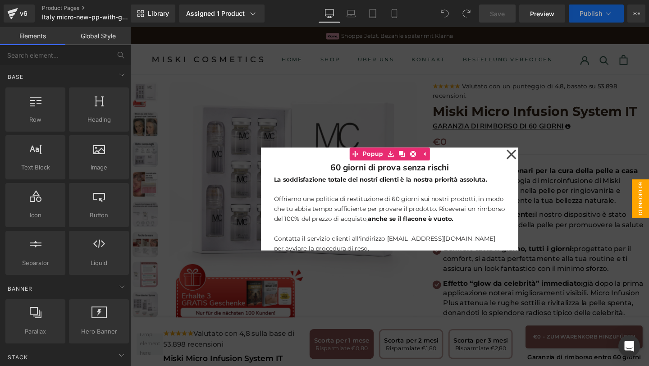
click at [531, 159] on icon at bounding box center [531, 161] width 10 height 10
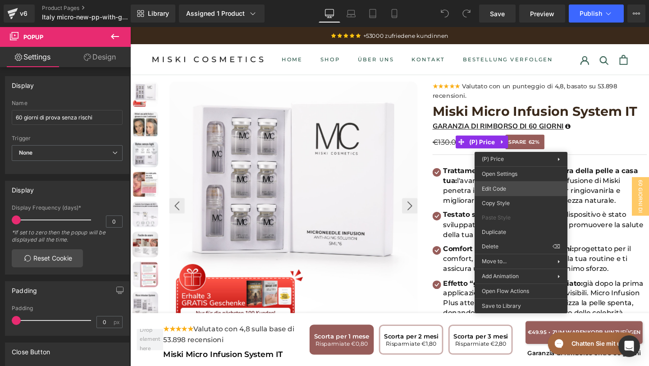
click at [506, 0] on div "You are previewing how the will restyle your page. You can not edit Elements in…" at bounding box center [324, 0] width 649 height 0
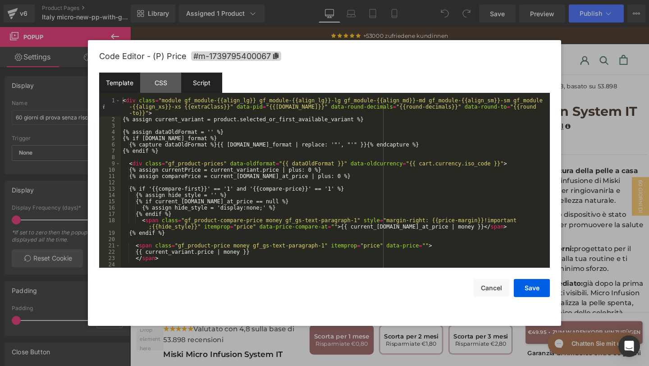
click at [204, 84] on div "Script" at bounding box center [201, 83] width 41 height 20
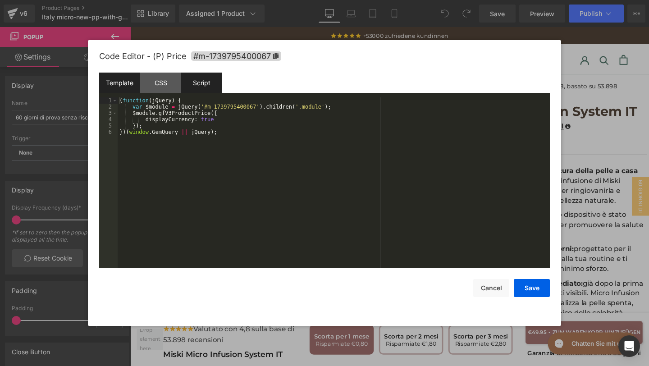
click at [166, 85] on div "CSS" at bounding box center [160, 83] width 41 height 20
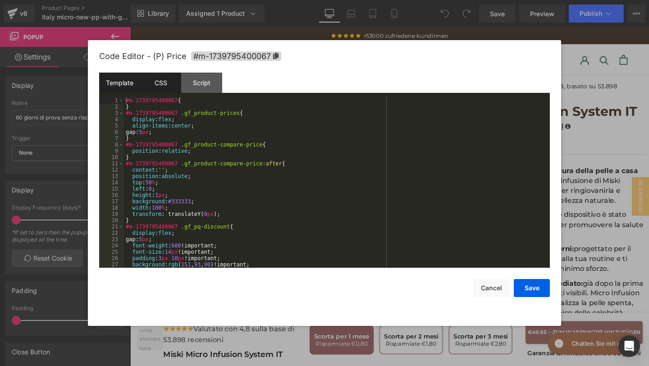
click at [128, 83] on div "Template" at bounding box center [119, 83] width 41 height 20
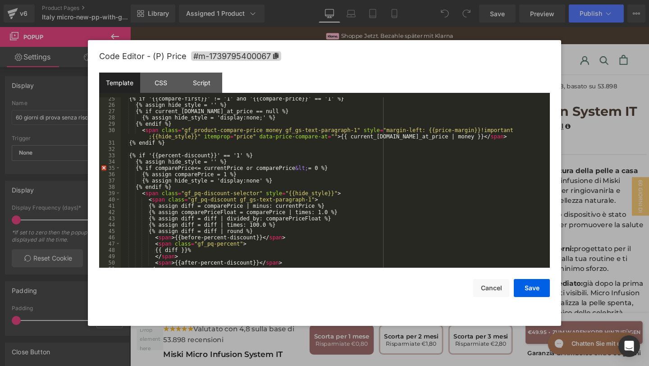
scroll to position [175, 0]
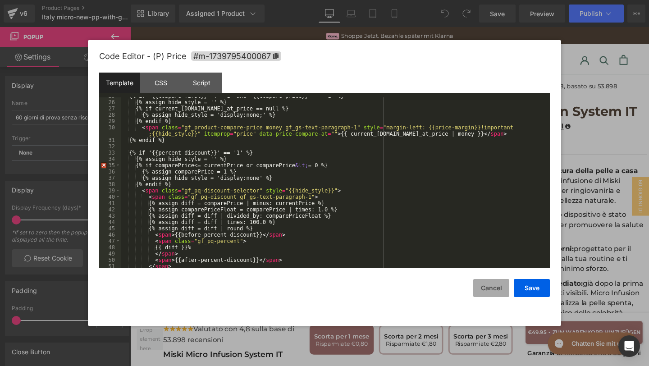
click at [487, 293] on button "Cancel" at bounding box center [491, 288] width 36 height 18
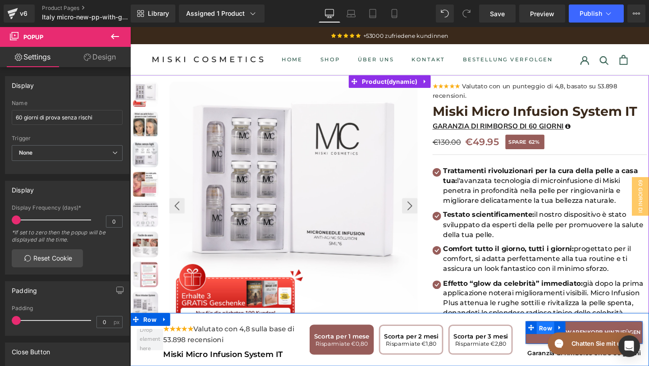
click at [558, 347] on span "Row" at bounding box center [567, 344] width 18 height 14
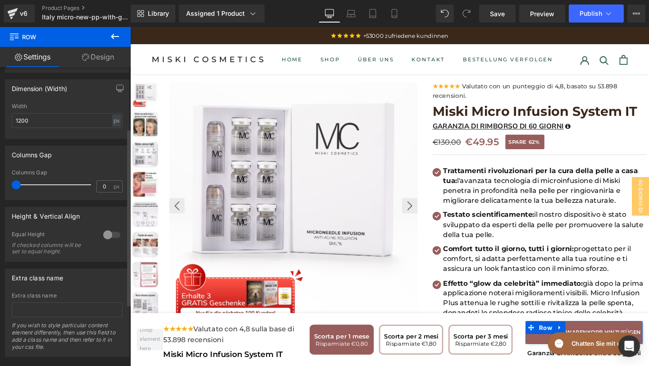
scroll to position [207, 0]
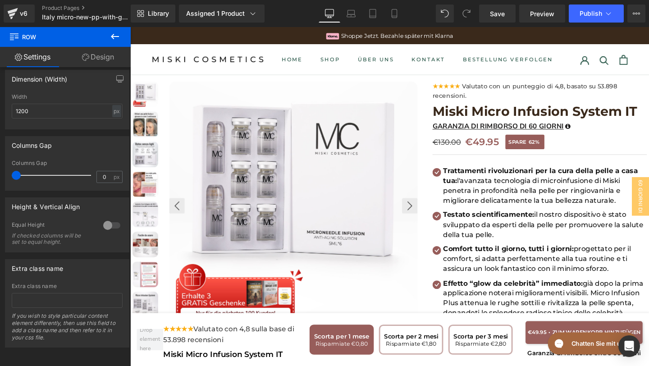
click at [649, 344] on span "AGGIUNGI AL CARRELLO" at bounding box center [616, 348] width 82 height 8
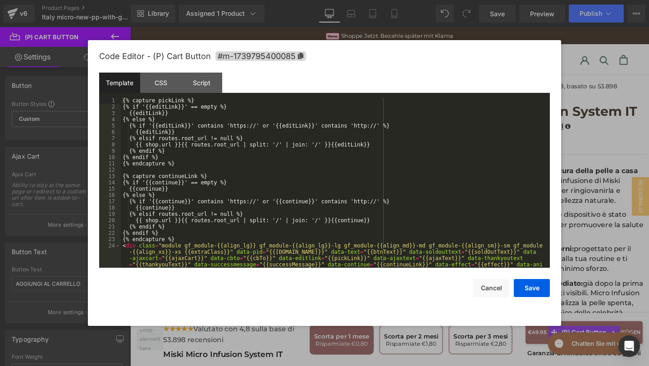
click at [604, 237] on body "Row You are previewing how the will restyle your page. You can not edit Element…" at bounding box center [324, 183] width 649 height 366
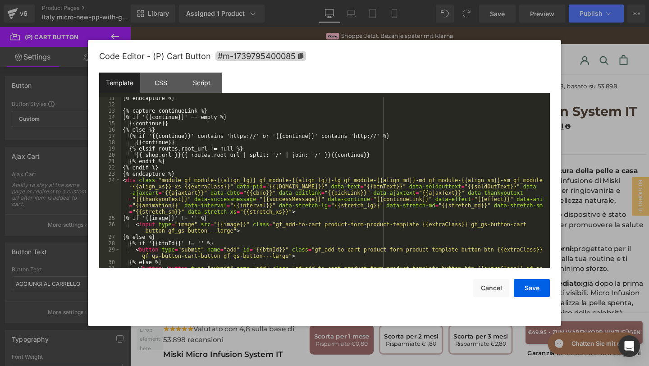
scroll to position [107, 0]
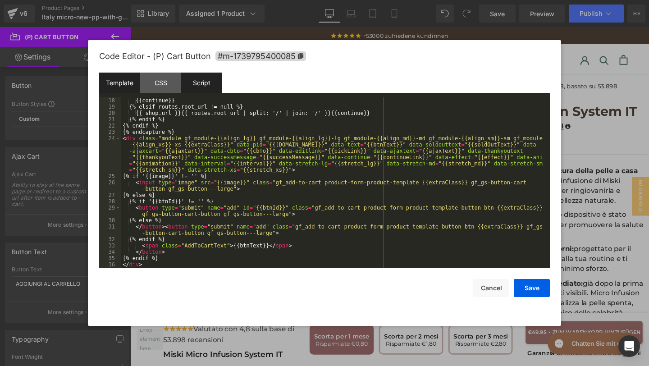
click at [193, 79] on div "Script" at bounding box center [201, 83] width 41 height 20
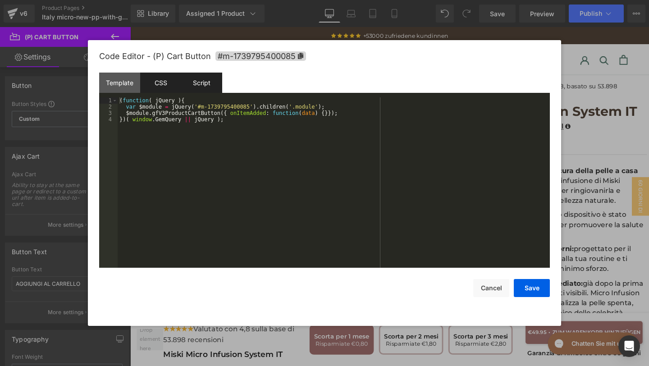
click at [158, 79] on div "CSS" at bounding box center [160, 83] width 41 height 20
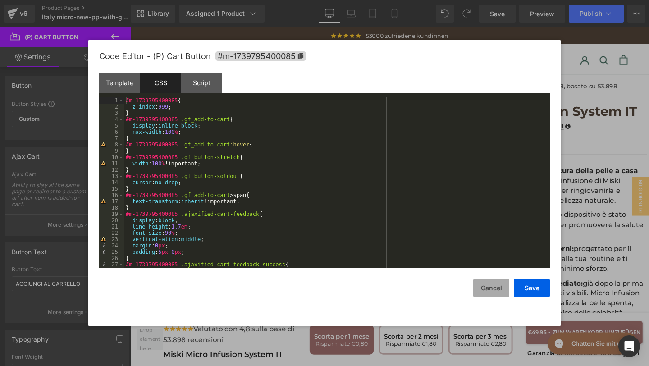
click at [491, 284] on button "Cancel" at bounding box center [491, 288] width 36 height 18
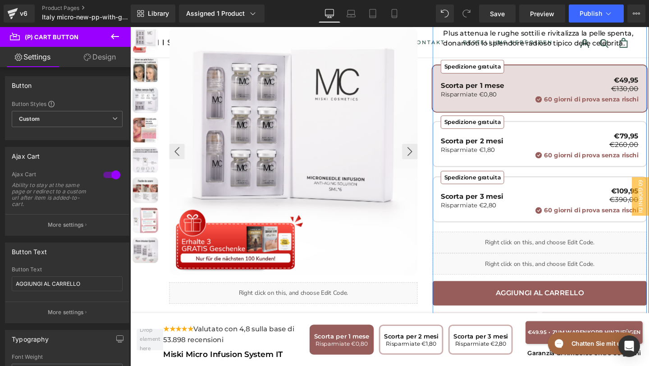
scroll to position [285, 0]
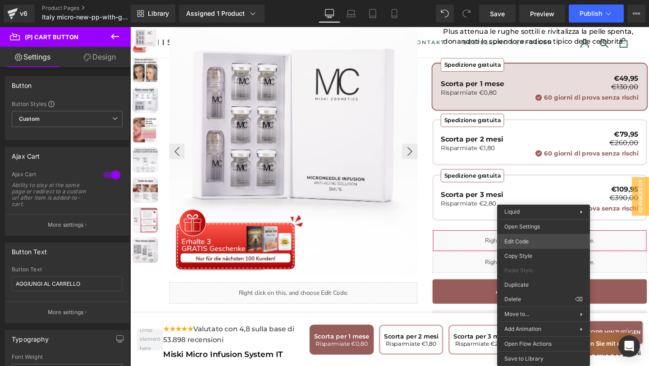
click at [533, 0] on div "Row You are previewing how the will restyle your page. You can not edit Element…" at bounding box center [324, 0] width 649 height 0
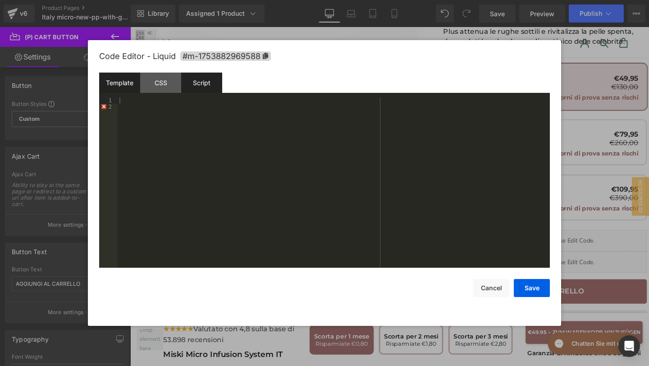
click at [207, 84] on div "Script" at bounding box center [201, 83] width 41 height 20
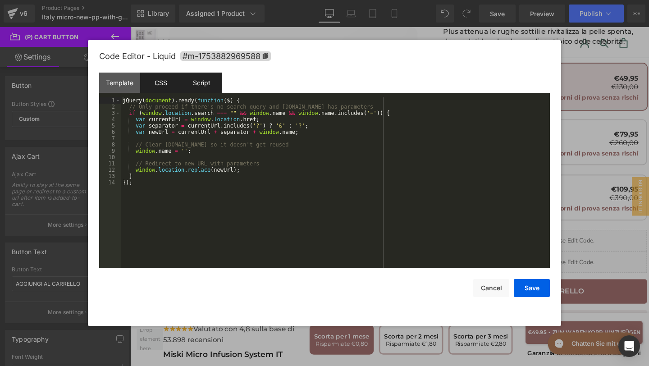
click at [168, 82] on div "CSS" at bounding box center [160, 83] width 41 height 20
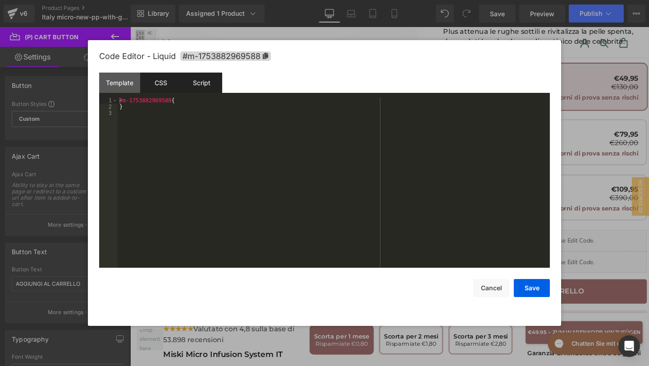
click at [206, 79] on div "Script" at bounding box center [201, 83] width 41 height 20
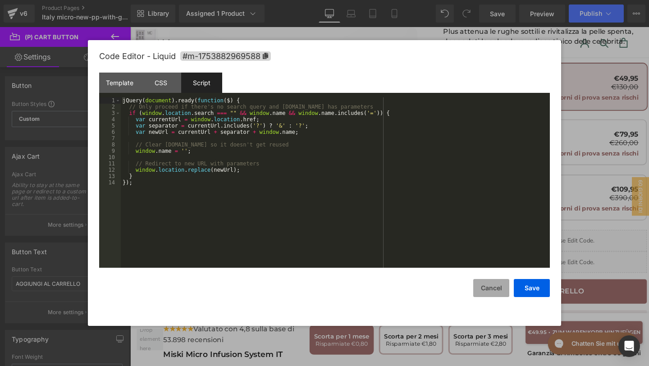
click at [480, 290] on button "Cancel" at bounding box center [491, 288] width 36 height 18
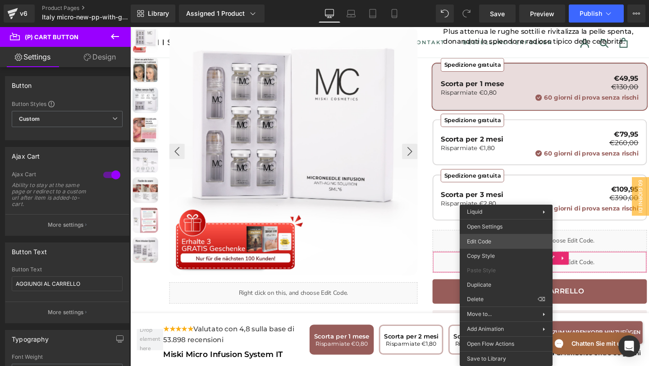
click at [497, 0] on div "Row You are previewing how the will restyle your page. You can not edit Element…" at bounding box center [324, 0] width 649 height 0
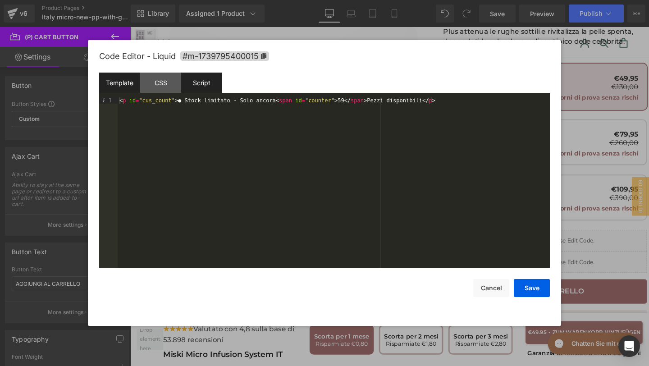
click at [189, 73] on div "Script" at bounding box center [201, 83] width 41 height 20
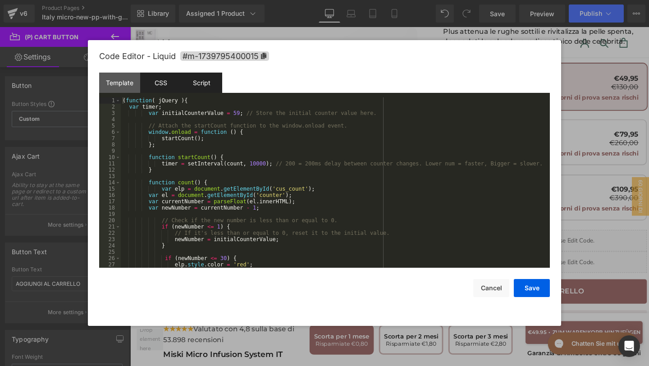
click at [172, 80] on div "CSS" at bounding box center [160, 83] width 41 height 20
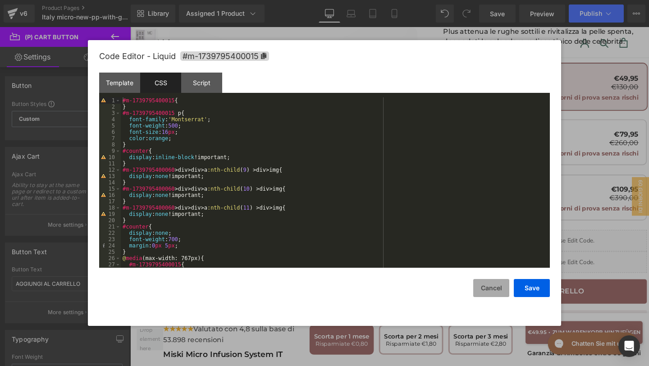
click at [493, 291] on button "Cancel" at bounding box center [491, 288] width 36 height 18
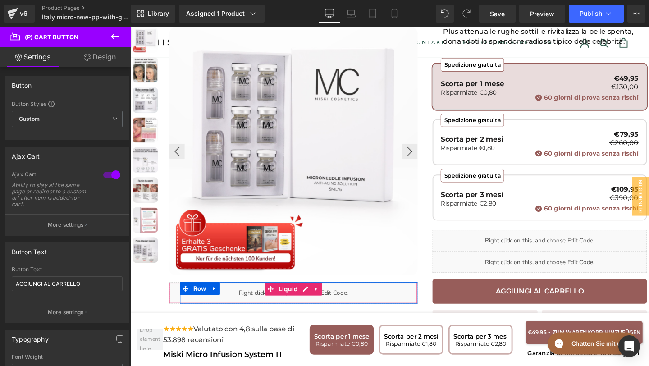
click at [265, 309] on div "Liquid" at bounding box center [301, 306] width 261 height 23
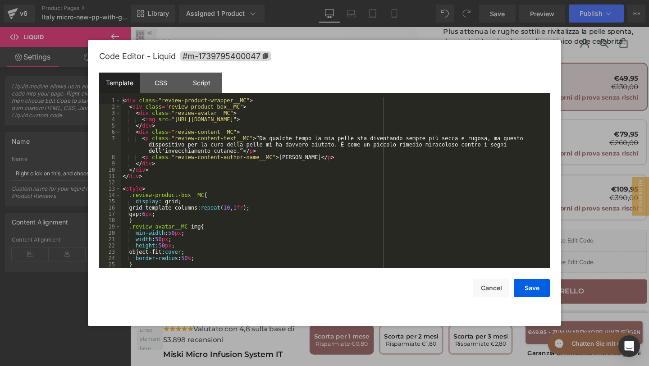
click at [224, 0] on div "Row You are previewing how the will restyle your page. You can not edit Element…" at bounding box center [324, 0] width 649 height 0
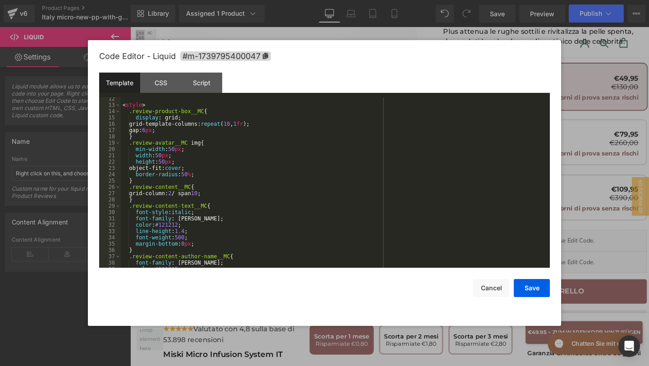
scroll to position [114, 0]
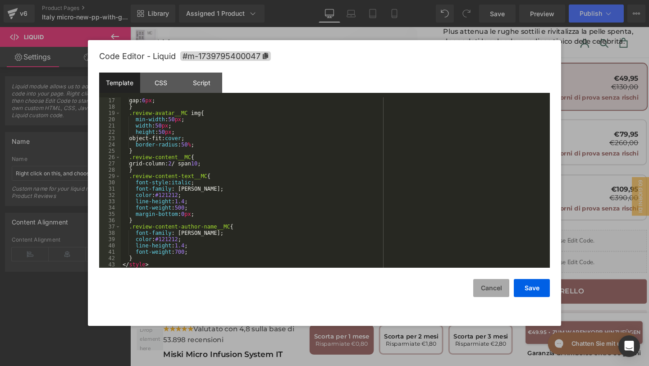
click at [487, 287] on button "Cancel" at bounding box center [491, 288] width 36 height 18
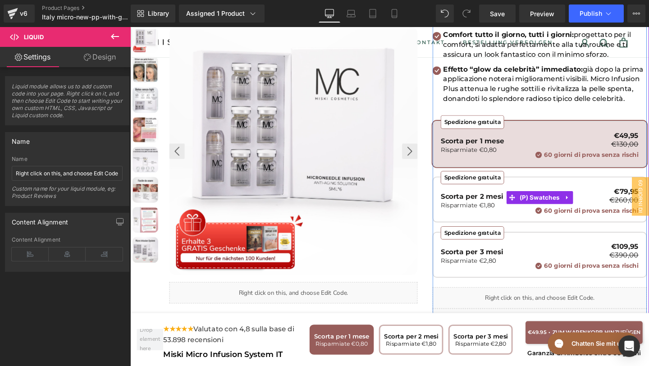
scroll to position [0, 0]
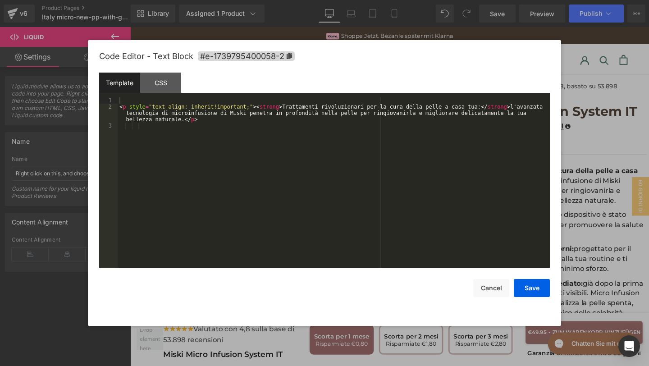
click at [548, 0] on div "Row You are previewing how the will restyle your page. You can not edit Element…" at bounding box center [324, 0] width 649 height 0
click at [498, 284] on button "Cancel" at bounding box center [491, 288] width 36 height 18
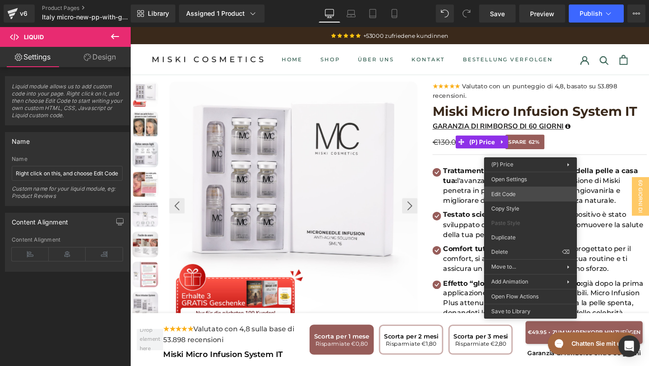
click at [516, 0] on div "Row You are previewing how the will restyle your page. You can not edit Element…" at bounding box center [324, 0] width 649 height 0
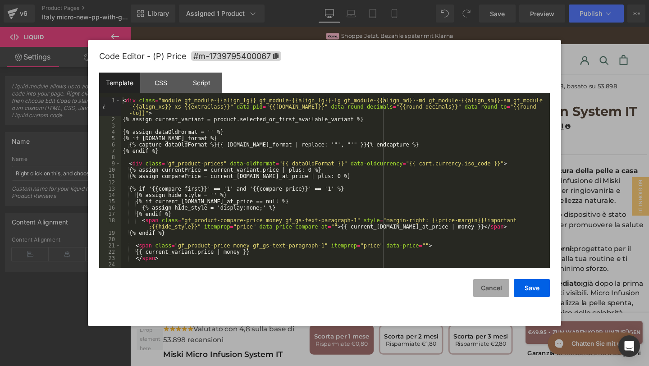
click at [496, 284] on button "Cancel" at bounding box center [491, 288] width 36 height 18
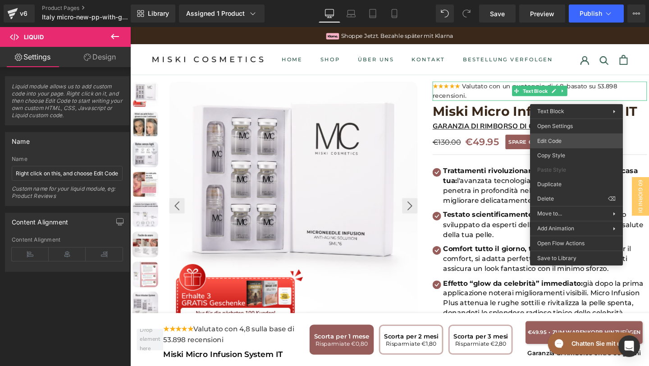
click at [558, 0] on div "Row You are previewing how the will restyle your page. You can not edit Element…" at bounding box center [324, 0] width 649 height 0
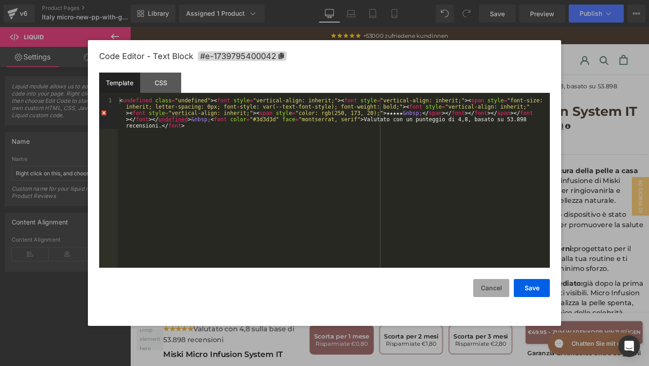
click at [488, 282] on button "Cancel" at bounding box center [491, 288] width 36 height 18
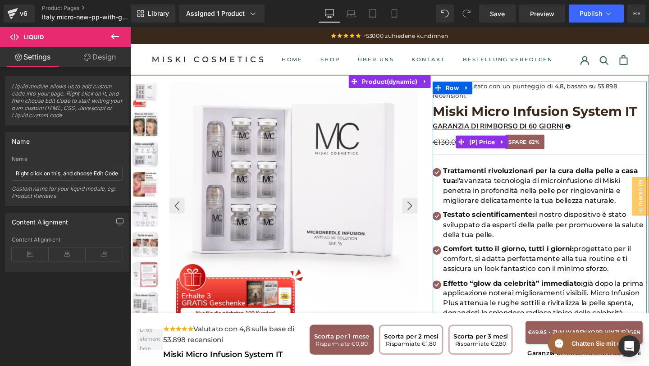
click at [545, 149] on span "SPARE" at bounding box center [537, 147] width 19 height 9
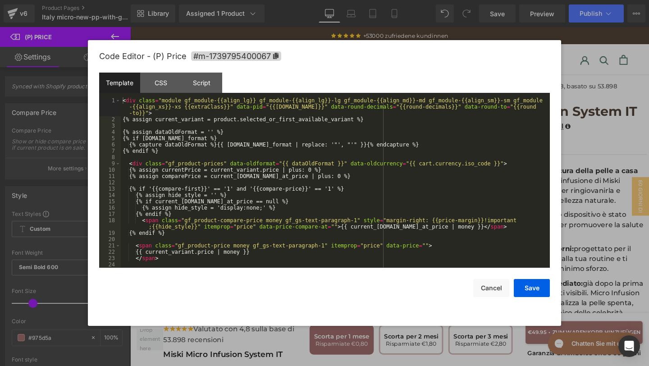
click at [516, 0] on div "Row You are previewing how the will restyle your page. You can not edit Element…" at bounding box center [324, 0] width 649 height 0
click at [161, 91] on div "CSS" at bounding box center [160, 83] width 41 height 20
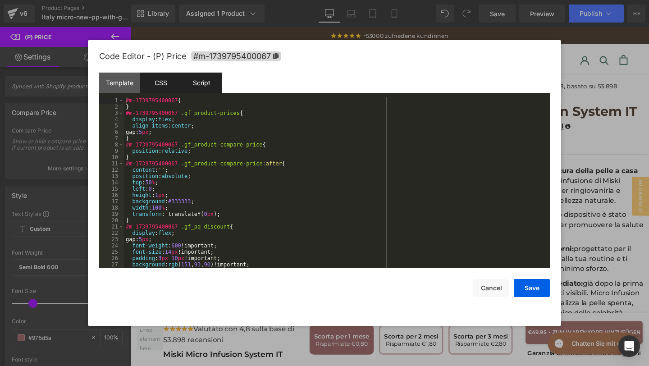
click at [191, 91] on div "Script" at bounding box center [201, 83] width 41 height 20
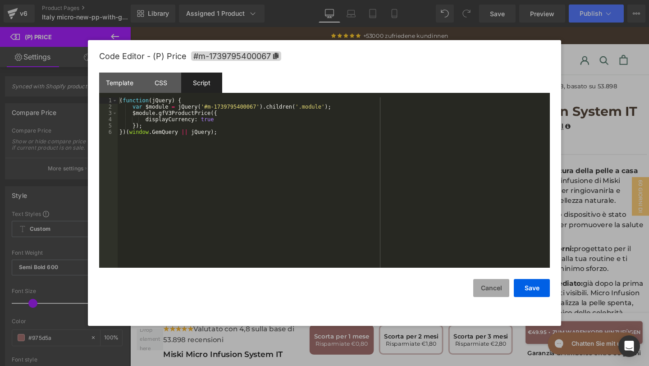
click at [498, 285] on button "Cancel" at bounding box center [491, 288] width 36 height 18
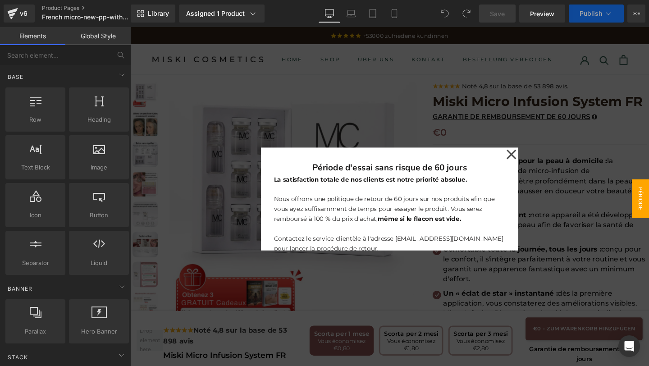
click at [532, 159] on icon at bounding box center [531, 161] width 10 height 10
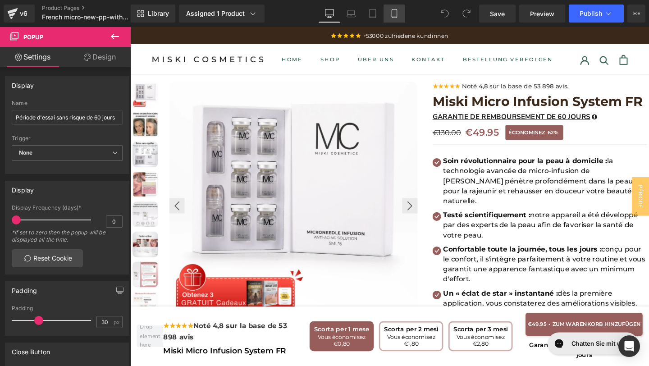
click at [393, 9] on icon at bounding box center [394, 13] width 9 height 9
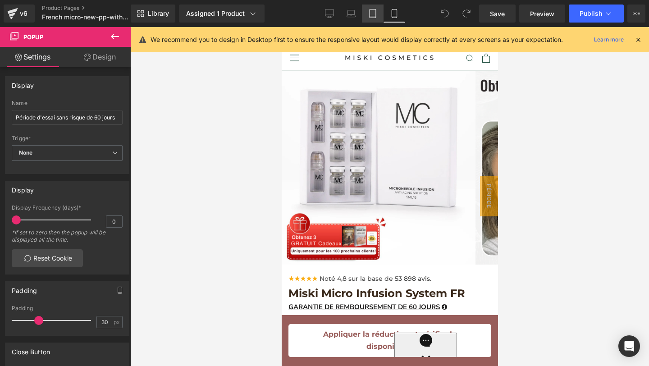
drag, startPoint x: 372, startPoint y: 18, endPoint x: 132, endPoint y: 63, distance: 243.9
click at [372, 18] on link "Tablet" at bounding box center [373, 14] width 22 height 18
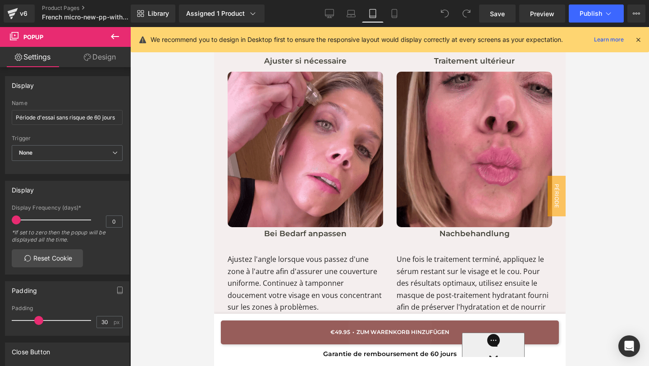
scroll to position [6307, 0]
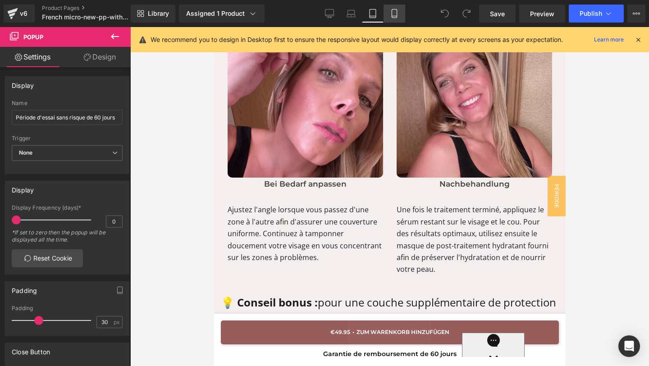
click at [392, 16] on icon at bounding box center [394, 13] width 9 height 9
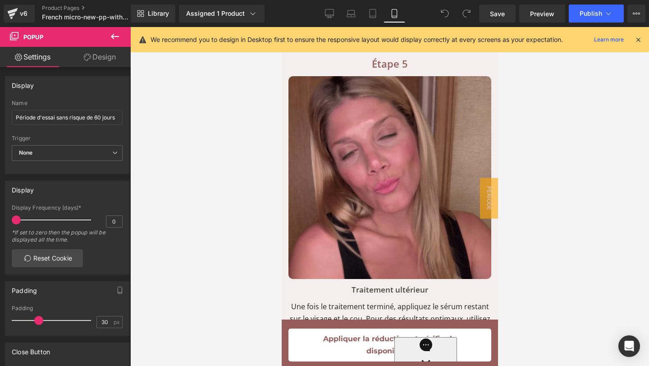
scroll to position [0, 0]
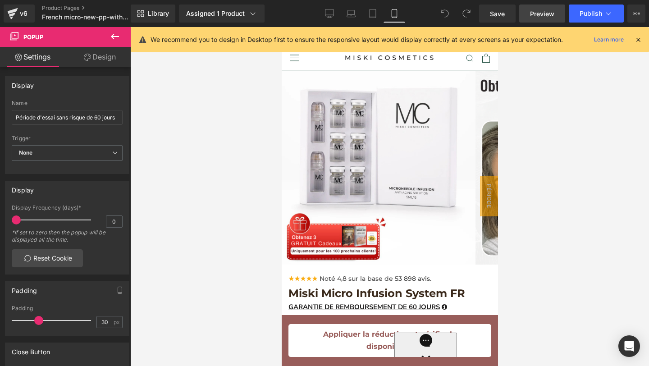
click at [533, 12] on span "Preview" at bounding box center [542, 13] width 24 height 9
click at [637, 42] on icon at bounding box center [638, 40] width 8 height 8
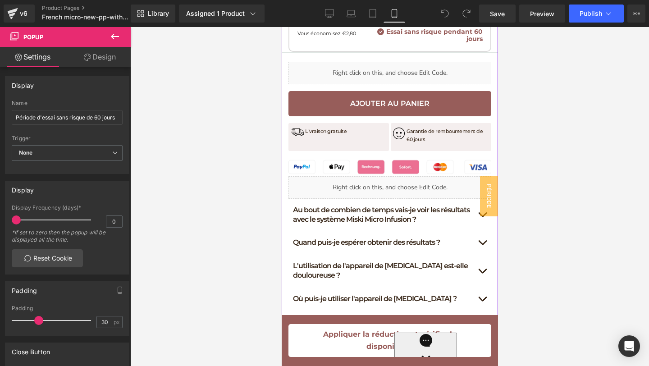
scroll to position [689, 0]
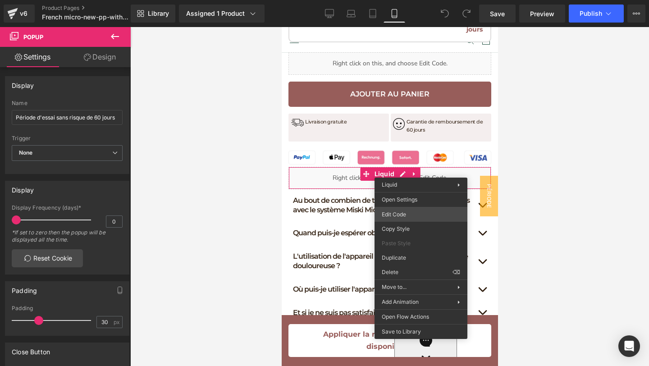
click at [393, 0] on div "You are previewing how the will restyle your page. You can not edit Elements in…" at bounding box center [324, 0] width 649 height 0
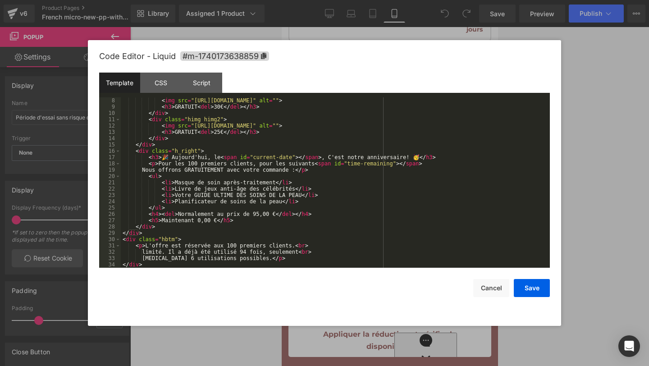
scroll to position [50, 0]
click at [156, 74] on div "CSS" at bounding box center [160, 83] width 41 height 20
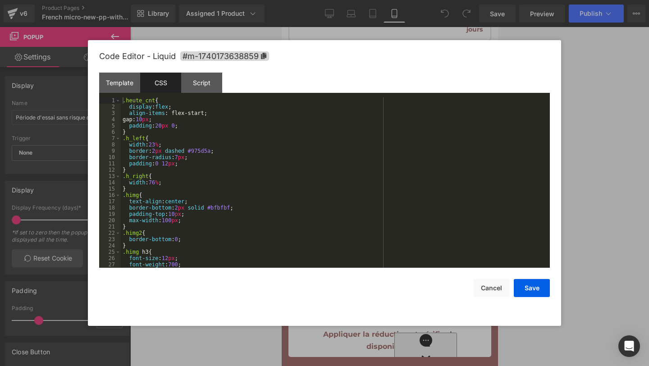
click at [164, 77] on div "CSS" at bounding box center [160, 83] width 41 height 20
click at [196, 82] on div "Script" at bounding box center [201, 83] width 41 height 20
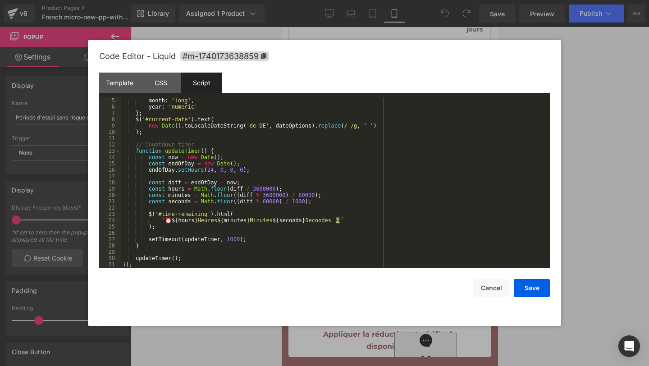
scroll to position [25, 0]
click at [481, 290] on button "Cancel" at bounding box center [491, 288] width 36 height 18
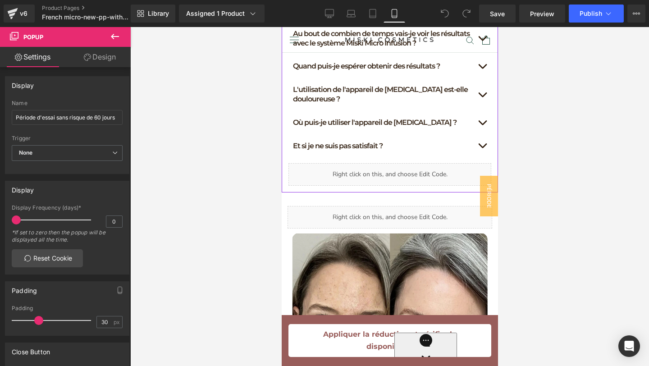
scroll to position [857, 0]
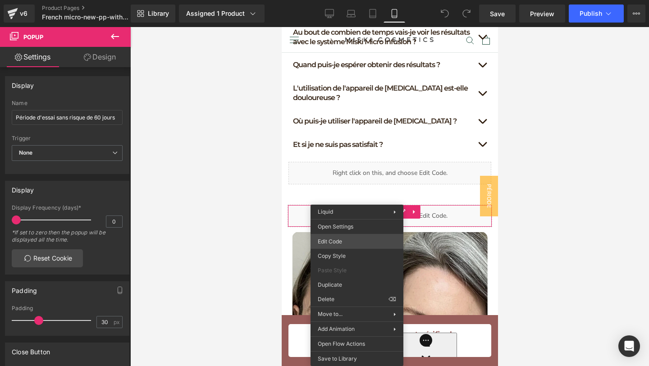
click at [348, 0] on div "You are previewing how the will restyle your page. You can not edit Elements in…" at bounding box center [324, 0] width 649 height 0
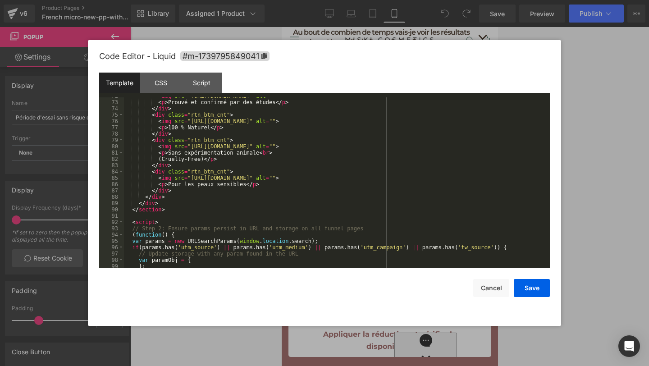
scroll to position [541, 0]
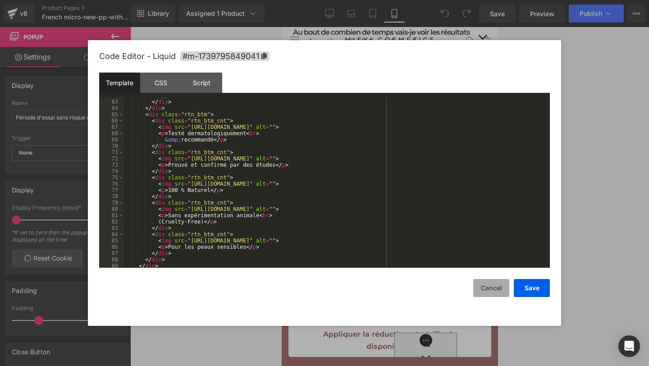
click at [492, 289] on button "Cancel" at bounding box center [491, 288] width 36 height 18
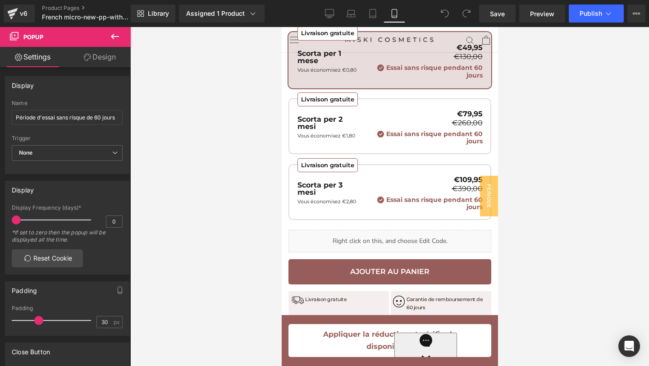
scroll to position [513, 0]
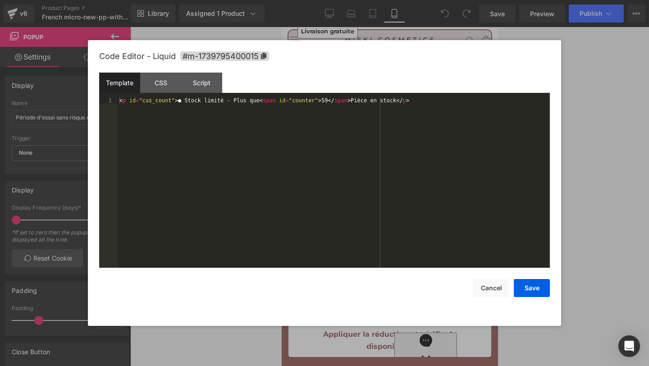
click at [370, 0] on div "You are previewing how the will restyle your page. You can not edit Elements in…" at bounding box center [324, 0] width 649 height 0
click at [177, 86] on div "CSS" at bounding box center [160, 83] width 41 height 20
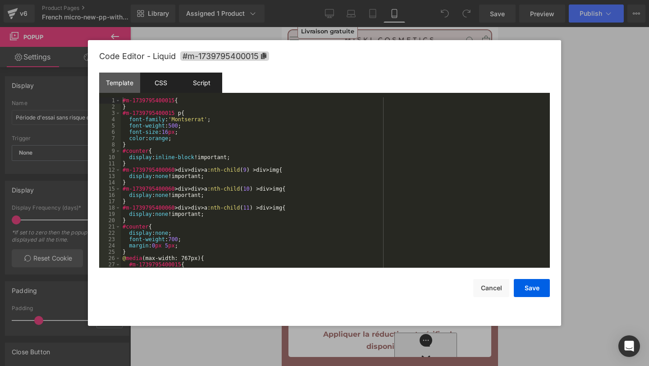
click at [199, 87] on div "Script" at bounding box center [201, 83] width 41 height 20
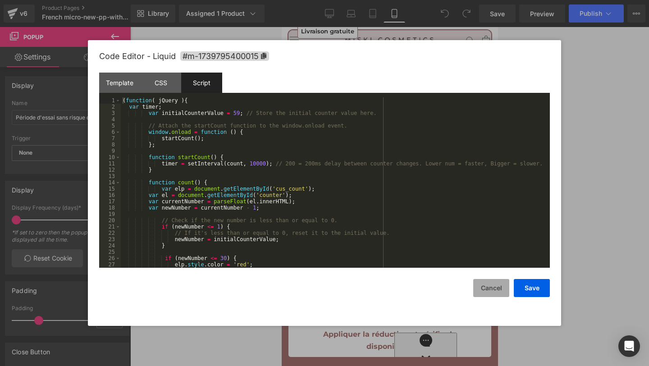
click at [486, 284] on button "Cancel" at bounding box center [491, 288] width 36 height 18
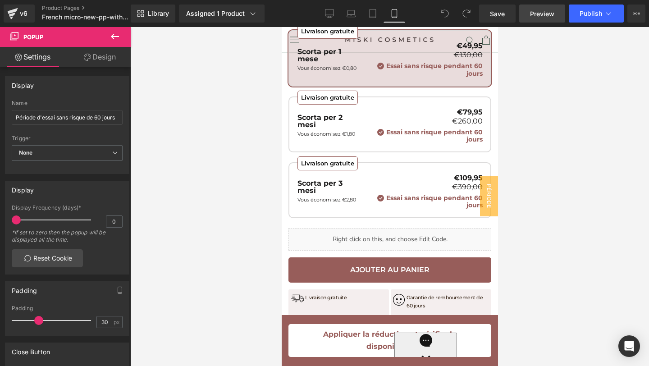
click at [530, 16] on link "Preview" at bounding box center [542, 14] width 46 height 18
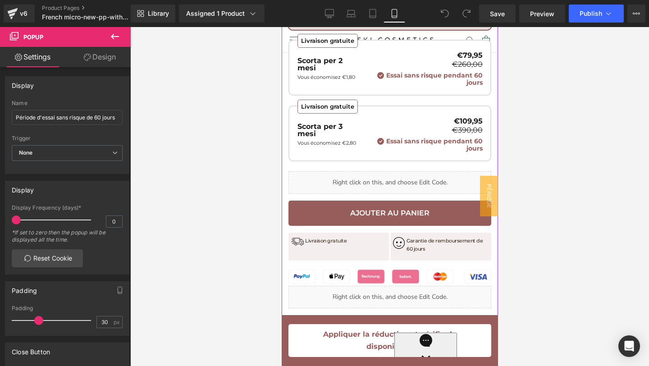
scroll to position [541, 0]
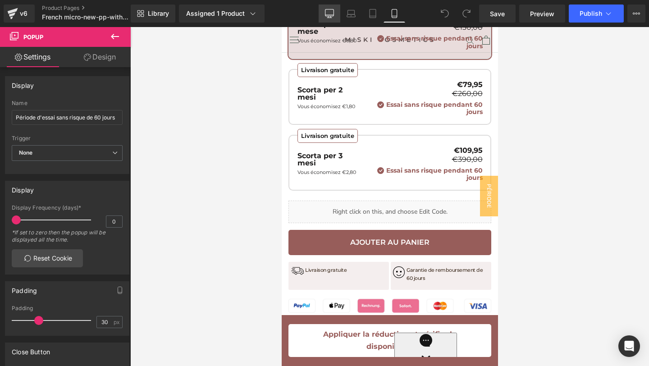
click at [331, 15] on icon at bounding box center [329, 15] width 9 height 0
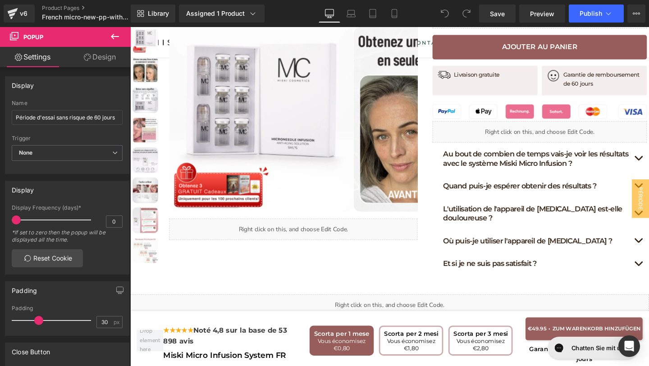
scroll to position [0, 0]
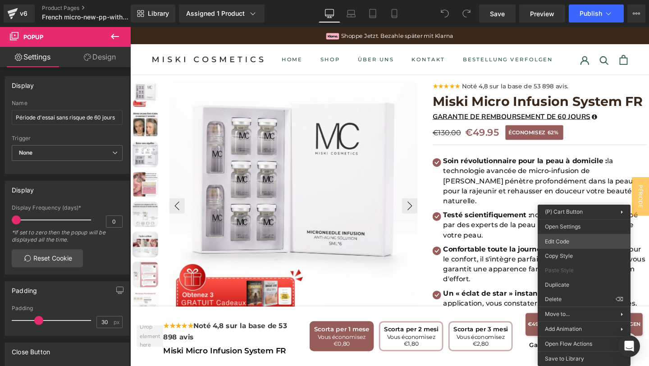
click at [558, 0] on div "You are previewing how the will restyle your page. You can not edit Elements in…" at bounding box center [324, 0] width 649 height 0
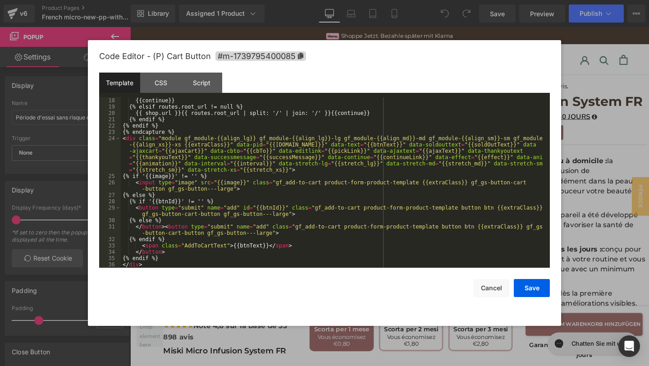
scroll to position [107, 0]
click at [194, 85] on div "Script" at bounding box center [201, 83] width 41 height 20
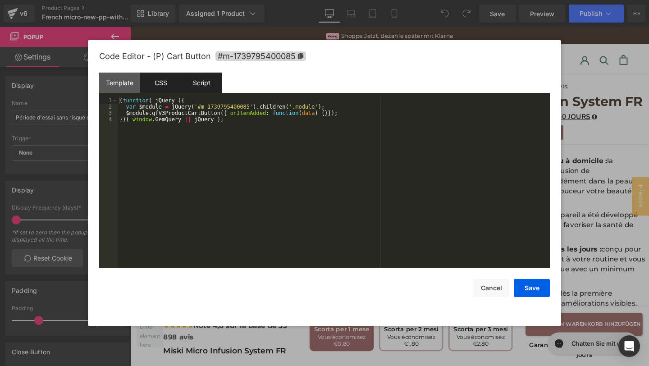
click at [162, 82] on div "CSS" at bounding box center [160, 83] width 41 height 20
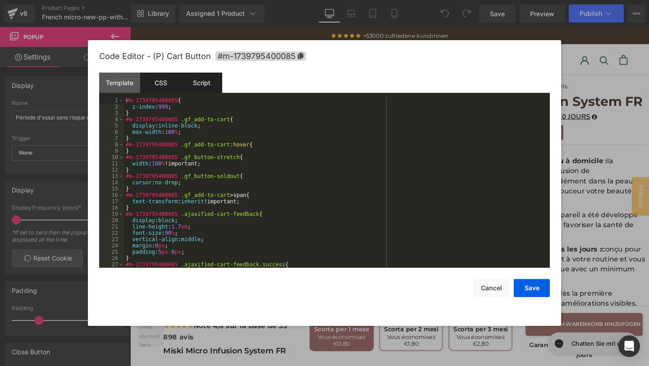
click at [193, 81] on div "Script" at bounding box center [201, 83] width 41 height 20
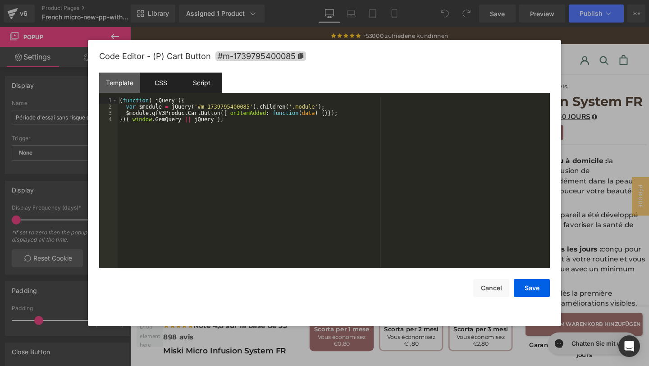
click at [177, 80] on div "CSS" at bounding box center [160, 83] width 41 height 20
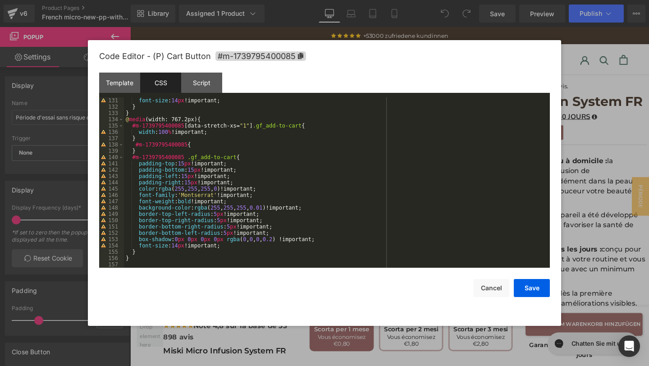
scroll to position [820, 0]
click at [488, 289] on button "Cancel" at bounding box center [491, 288] width 36 height 18
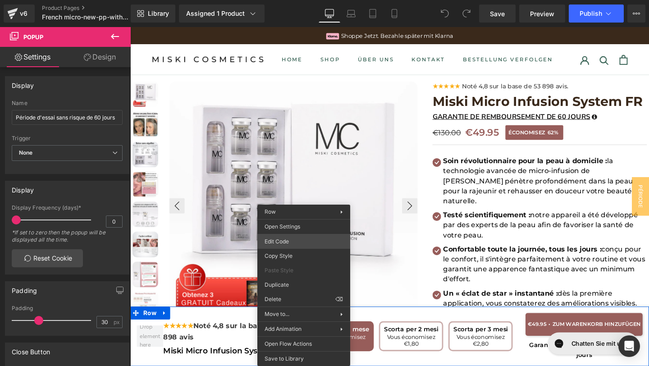
click at [285, 0] on div "You are previewing how the will restyle your page. You can not edit Elements in…" at bounding box center [324, 0] width 649 height 0
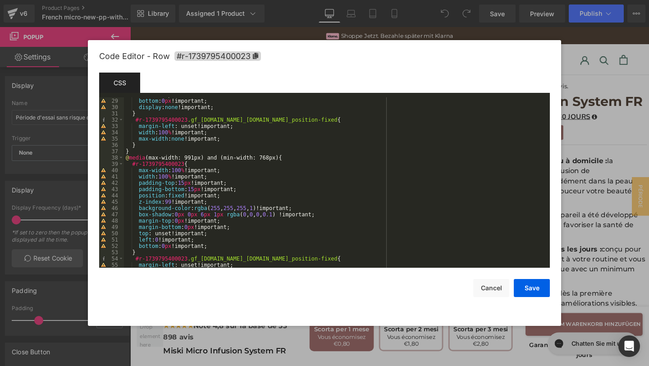
scroll to position [637, 0]
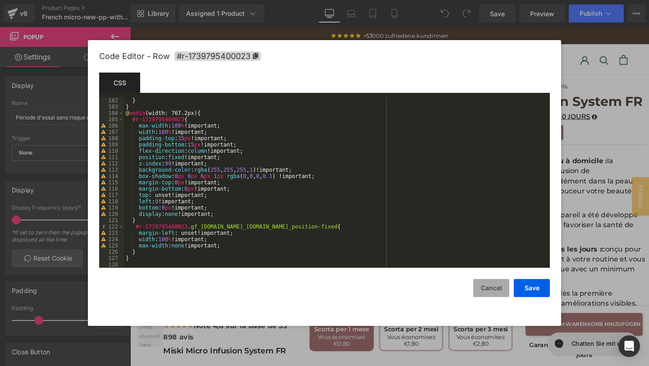
click at [490, 280] on button "Cancel" at bounding box center [491, 288] width 36 height 18
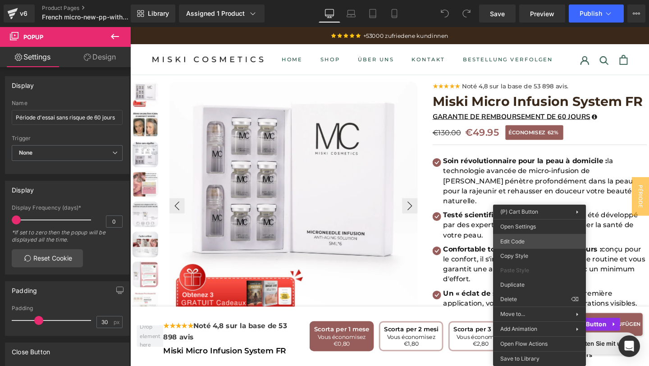
click at [510, 0] on div "You are previewing how the will restyle your page. You can not edit Elements in…" at bounding box center [324, 0] width 649 height 0
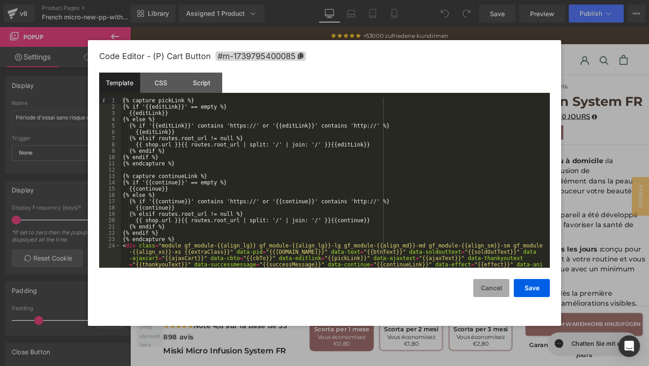
click at [481, 290] on button "Cancel" at bounding box center [491, 288] width 36 height 18
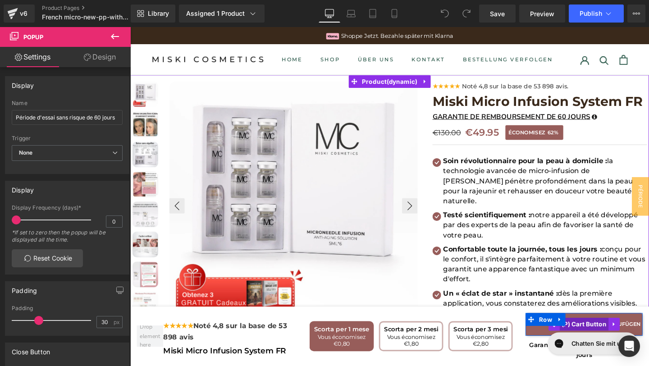
click at [607, 335] on span "(P) Cart Button" at bounding box center [607, 340] width 52 height 14
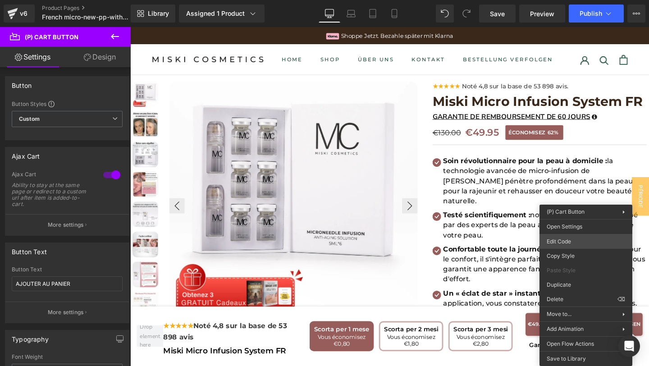
click at [554, 0] on div "(P) Cart Button You are previewing how the will restyle your page. You can not …" at bounding box center [324, 0] width 649 height 0
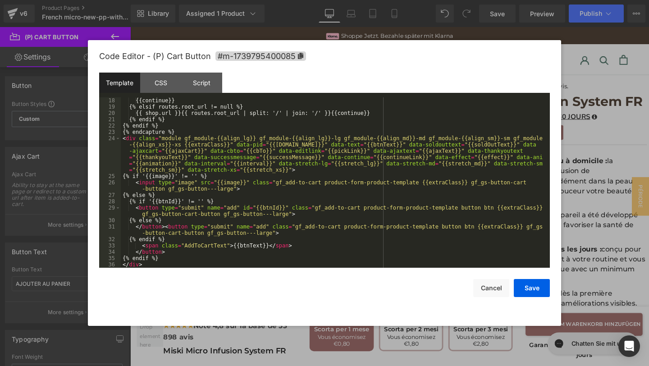
scroll to position [107, 0]
drag, startPoint x: 491, startPoint y: 295, endPoint x: 379, endPoint y: 281, distance: 112.6
click at [491, 295] on button "Cancel" at bounding box center [491, 288] width 36 height 18
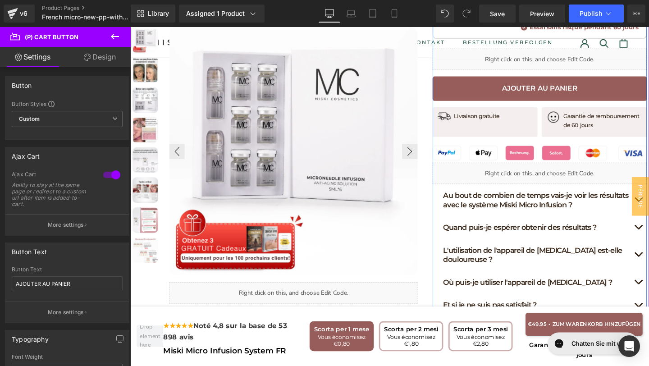
scroll to position [498, 0]
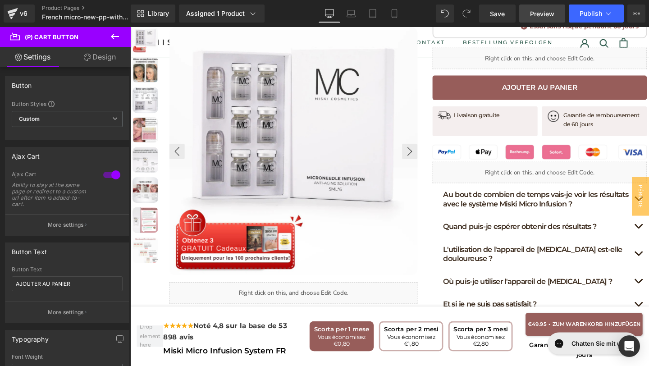
click at [544, 18] on span "Preview" at bounding box center [542, 13] width 24 height 9
click at [394, 14] on icon at bounding box center [394, 13] width 9 height 9
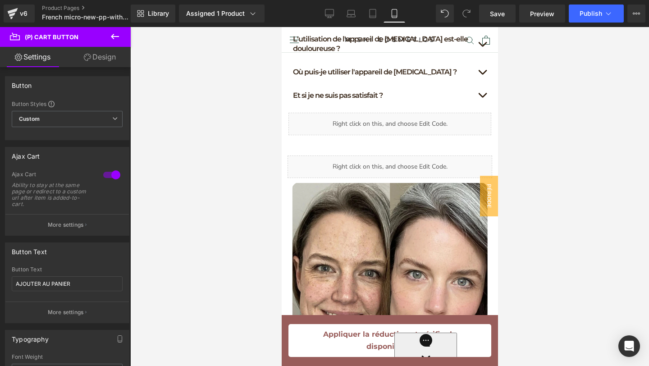
scroll to position [908, 0]
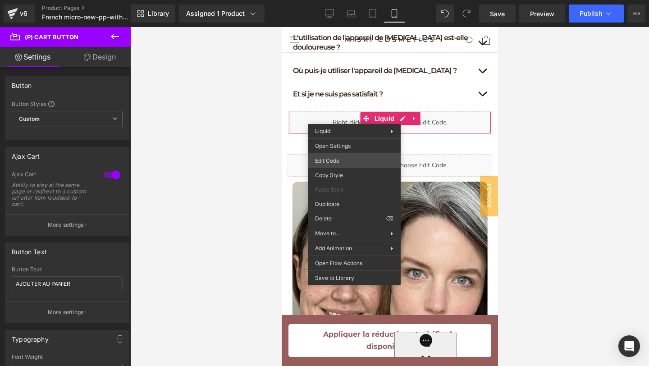
click at [335, 0] on div "(P) Cart Button You are previewing how the will restyle your page. You can not …" at bounding box center [324, 0] width 649 height 0
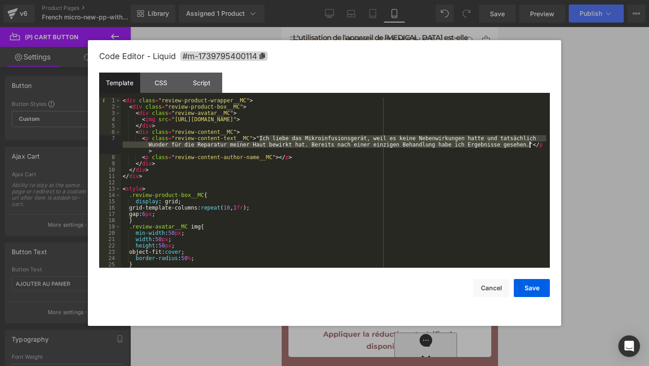
drag, startPoint x: 261, startPoint y: 138, endPoint x: 529, endPoint y: 145, distance: 268.7
click at [529, 145] on div "< div class = "review-product-wrapper__MC" > < div class = "review-product-box_…" at bounding box center [334, 188] width 426 height 183
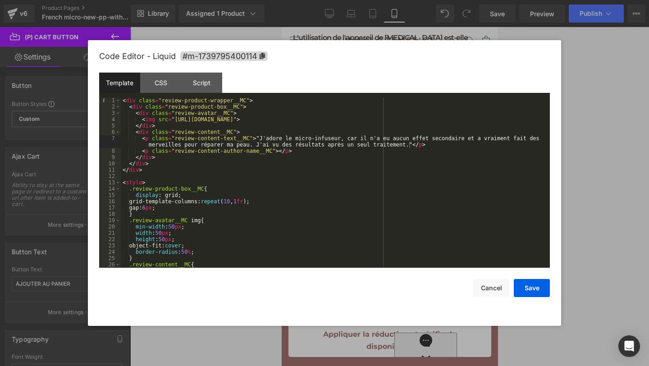
drag, startPoint x: 537, startPoint y: 285, endPoint x: 508, endPoint y: 32, distance: 255.0
click at [537, 285] on button "Save" at bounding box center [532, 288] width 36 height 18
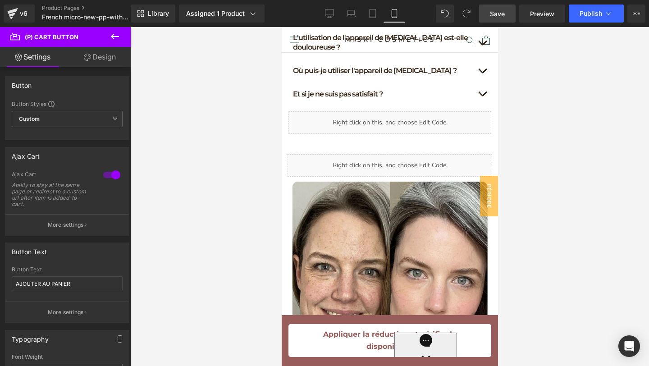
click at [501, 15] on span "Save" at bounding box center [497, 13] width 15 height 9
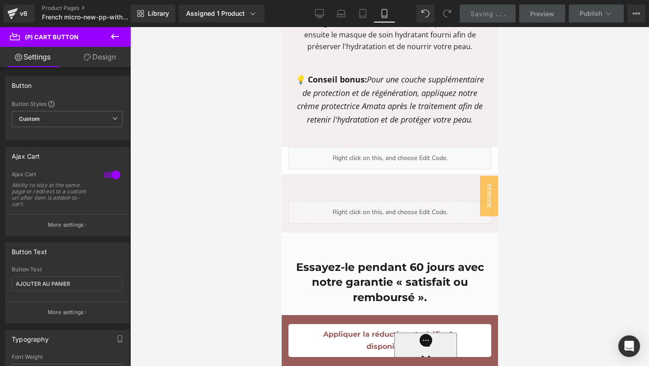
scroll to position [6670, 0]
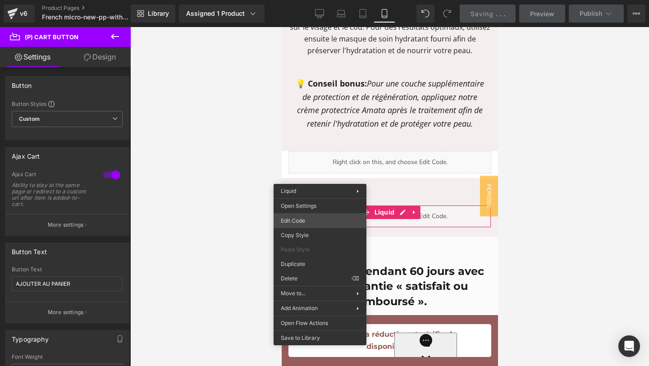
click at [297, 0] on div "(P) Cart Button You are previewing how the will restyle your page. You can not …" at bounding box center [324, 0] width 649 height 0
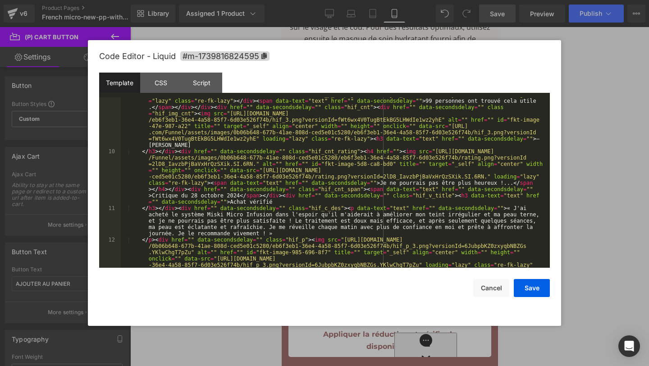
scroll to position [328, 0]
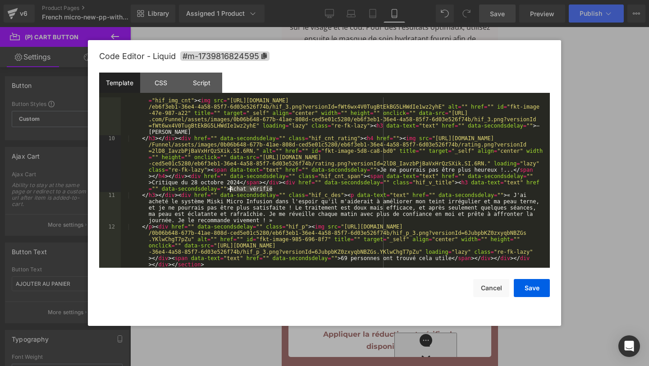
drag, startPoint x: 276, startPoint y: 190, endPoint x: 233, endPoint y: 188, distance: 43.8
click at [232, 188] on div "</ p > < div href = "" data-secondsdelay = "" class = "hif_p" > < img src = "[U…" at bounding box center [334, 201] width 426 height 297
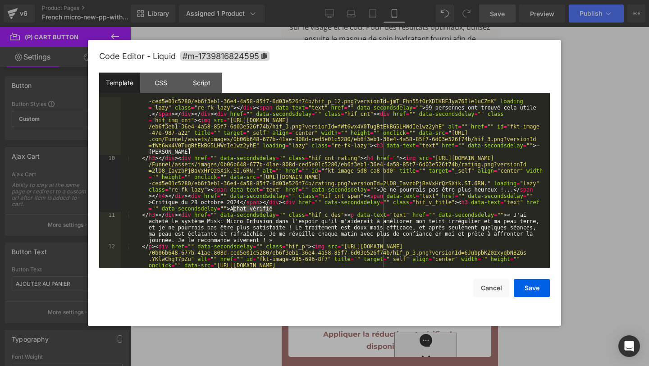
scroll to position [308, 0]
click at [275, 211] on div "</ p > < div href = "" data-secondsdelay = "" class = "hif_p" > < img src = "[U…" at bounding box center [334, 221] width 426 height 297
drag, startPoint x: 275, startPoint y: 211, endPoint x: 231, endPoint y: 207, distance: 44.7
click at [231, 207] on div "</ p > < div href = "" data-secondsdelay = "" class = "hif_p" > < img src = "[U…" at bounding box center [334, 221] width 426 height 297
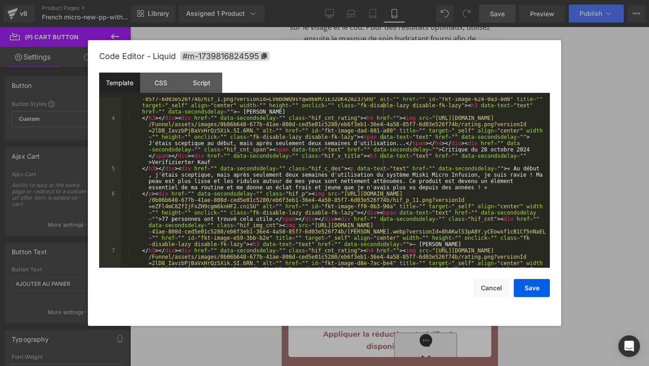
scroll to position [58, 0]
drag, startPoint x: 212, startPoint y: 162, endPoint x: 151, endPoint y: 160, distance: 60.9
click at [151, 161] on div "< img src = "[URL][DOMAIN_NAME] -6d03e526f74b/star.svg?versionId=69At0_h2sywtL1…" at bounding box center [334, 193] width 426 height 271
click at [543, 280] on button "Save" at bounding box center [532, 288] width 36 height 18
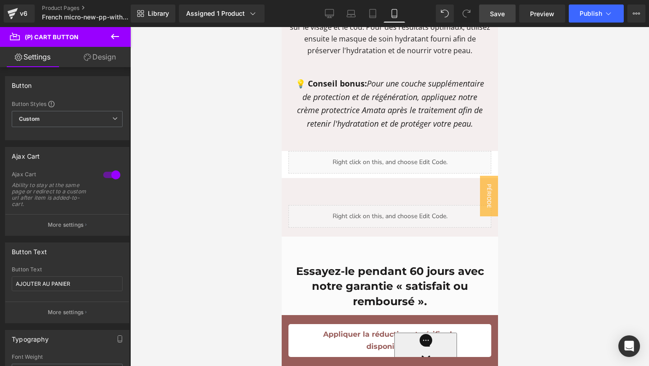
click at [500, 15] on span "Save" at bounding box center [497, 13] width 15 height 9
